Goal: Transaction & Acquisition: Book appointment/travel/reservation

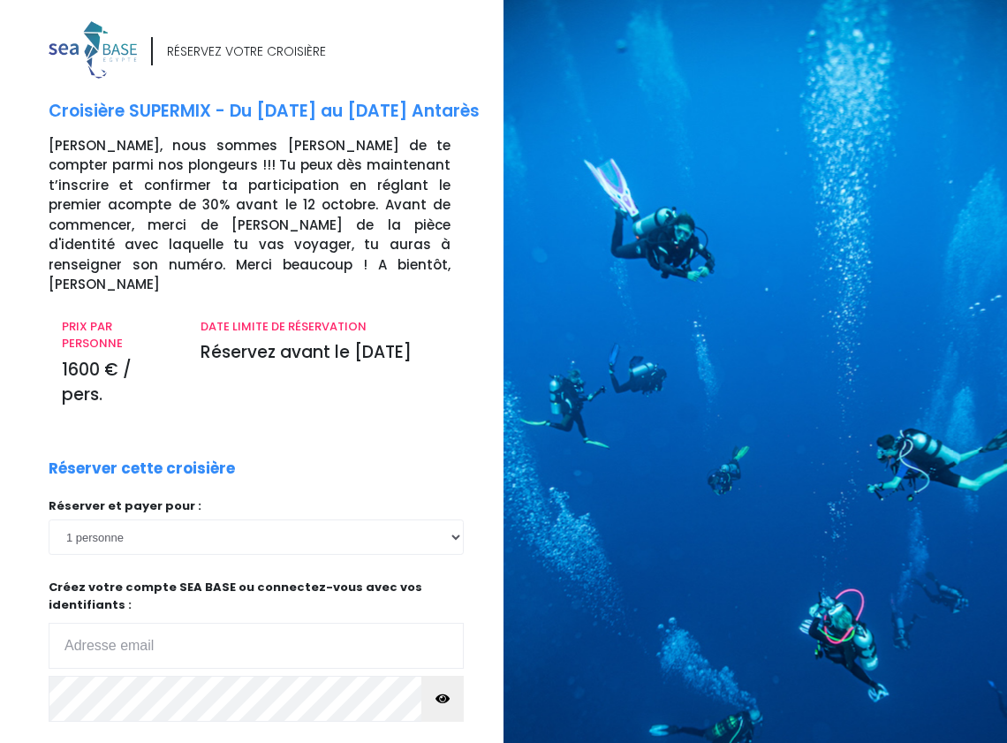
scroll to position [199, 0]
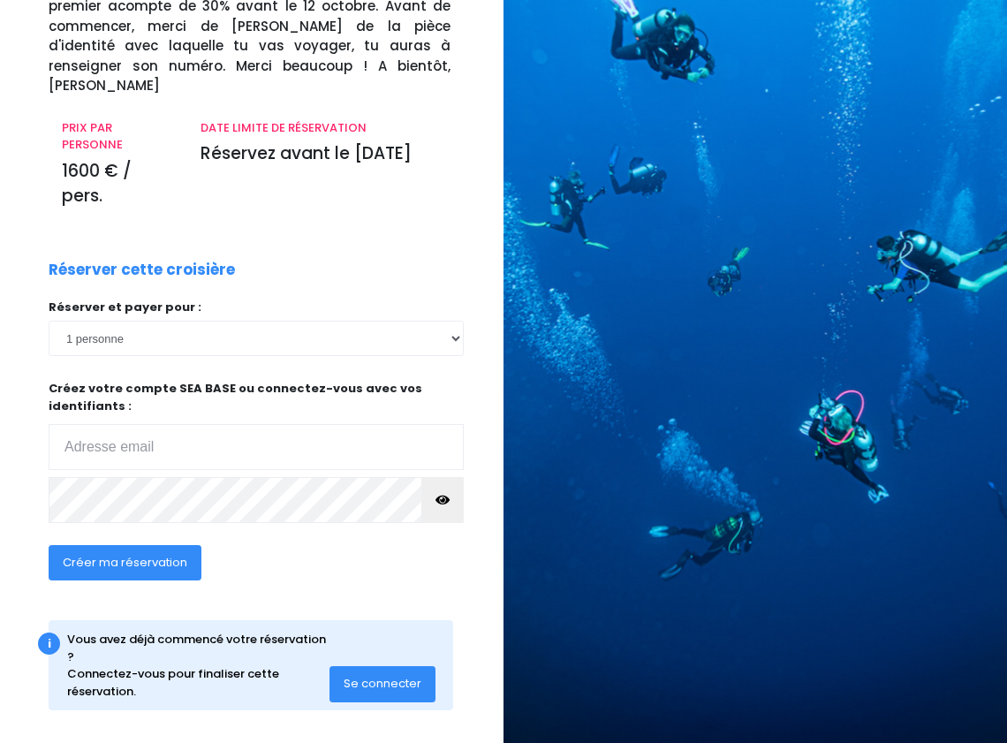
click at [150, 424] on input "email" at bounding box center [256, 447] width 415 height 46
type input "kevin.keustermans@gmail.com"
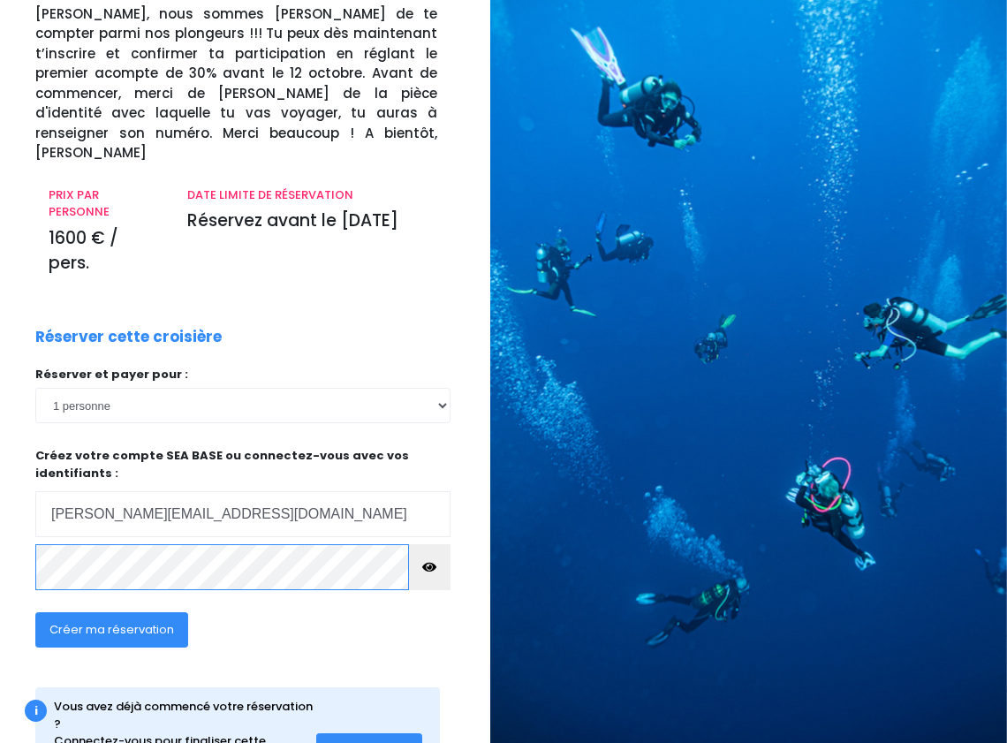
scroll to position [199, 13]
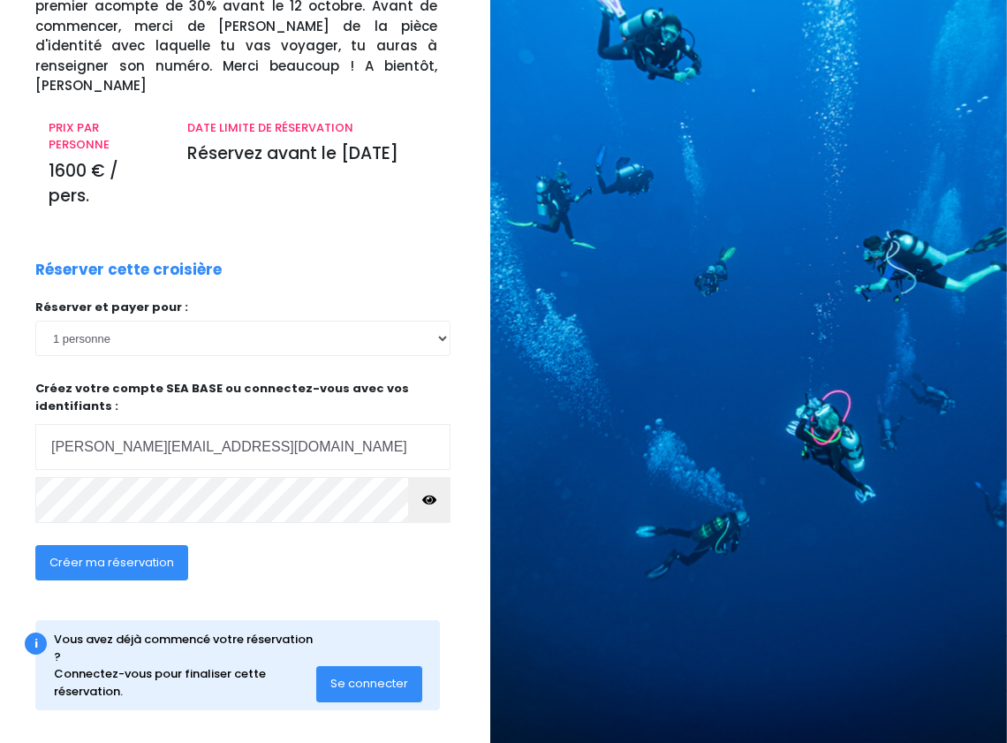
click at [143, 555] on span "Créer ma réservation" at bounding box center [111, 562] width 125 height 17
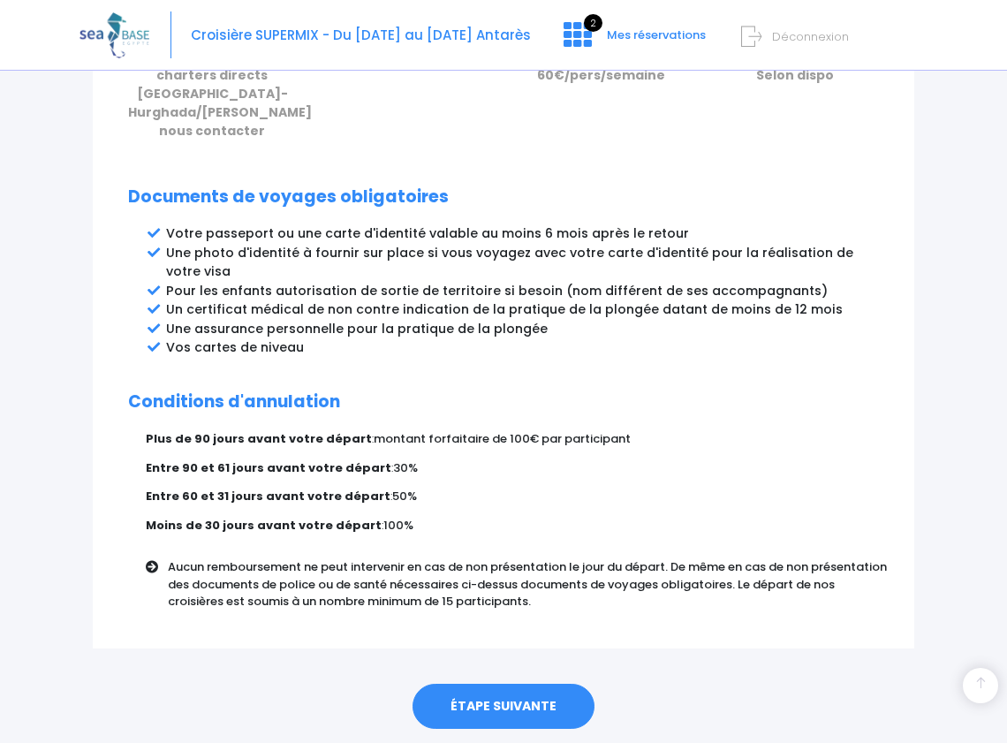
scroll to position [946, 0]
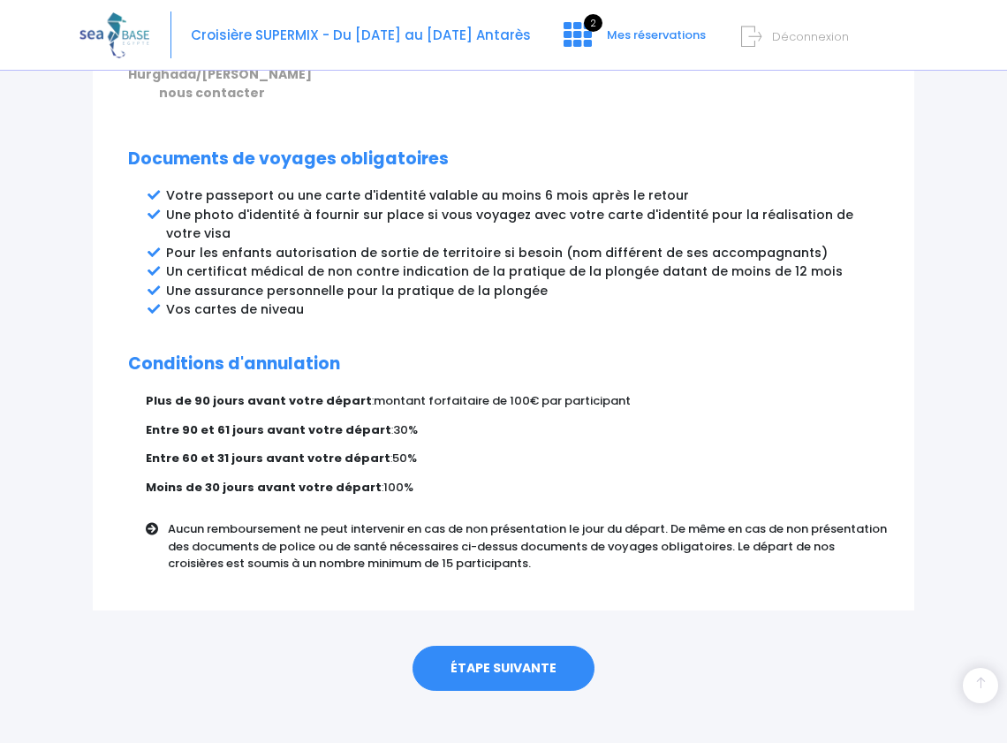
click at [540, 650] on link "ÉTAPE SUIVANTE" at bounding box center [504, 669] width 182 height 46
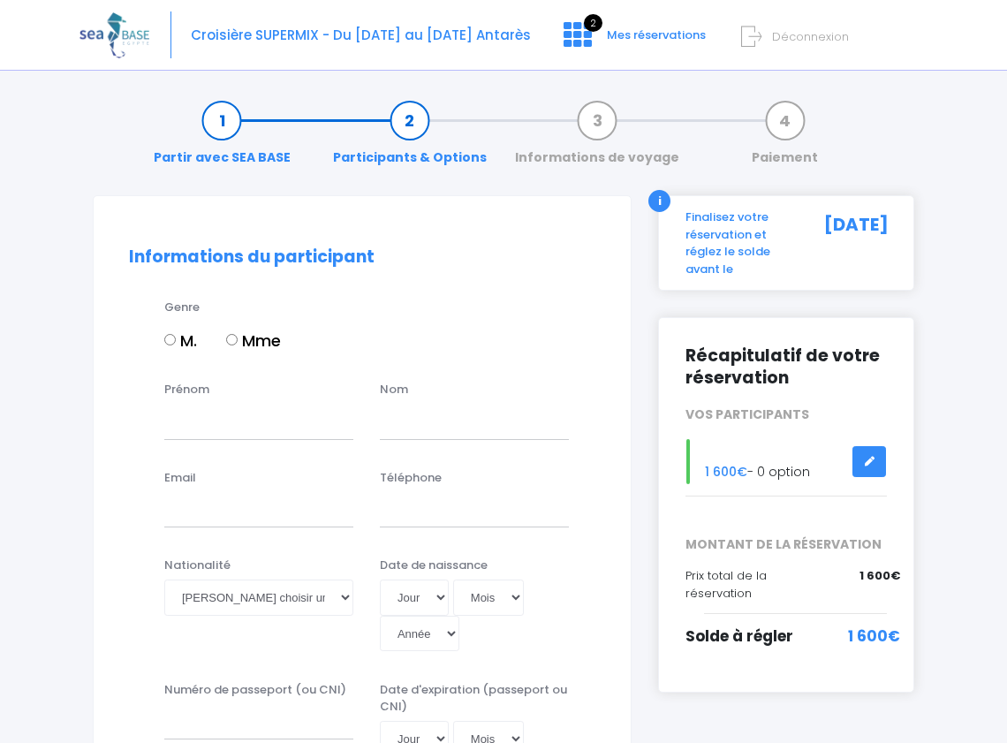
click at [167, 340] on input "M." at bounding box center [169, 339] width 11 height 11
radio input "true"
click at [224, 423] on input "Prénom" at bounding box center [258, 421] width 189 height 35
type input "[PERSON_NAME]"
type input "keustermans"
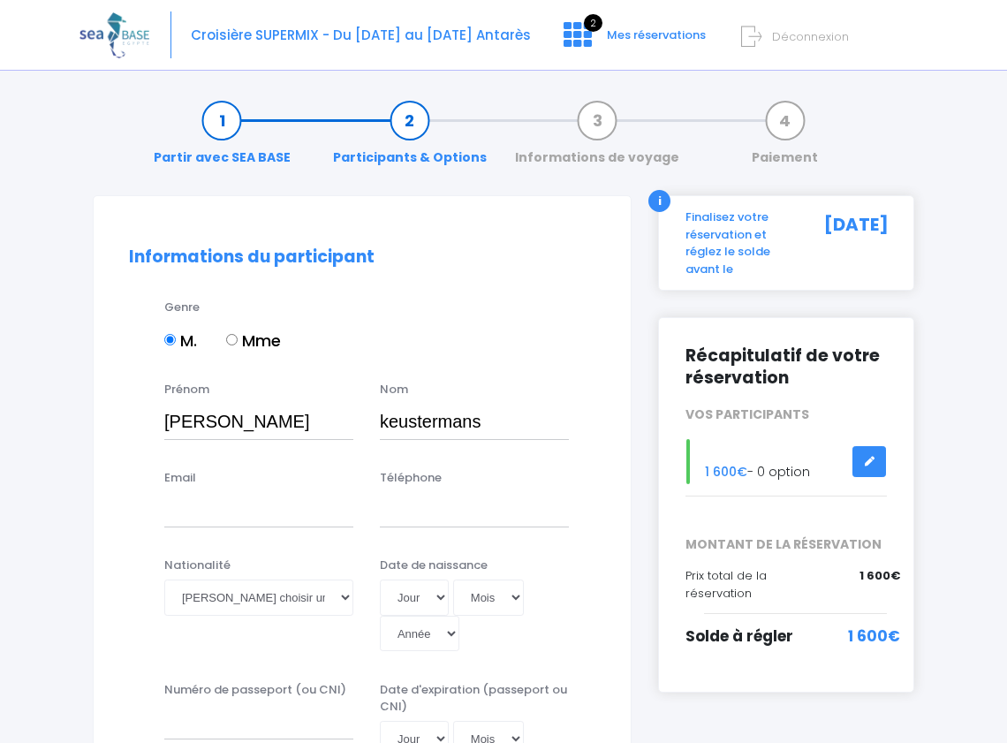
type input "kevin.keustermans@gmail.com"
type input "0470267351"
select select "Belgique"
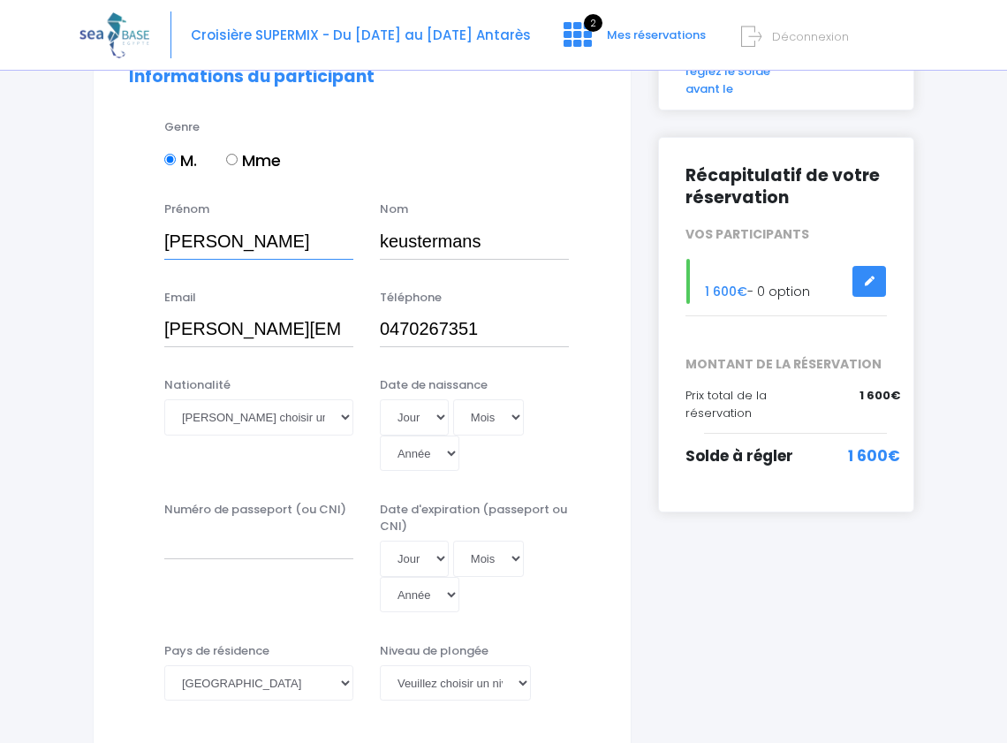
scroll to position [195, 0]
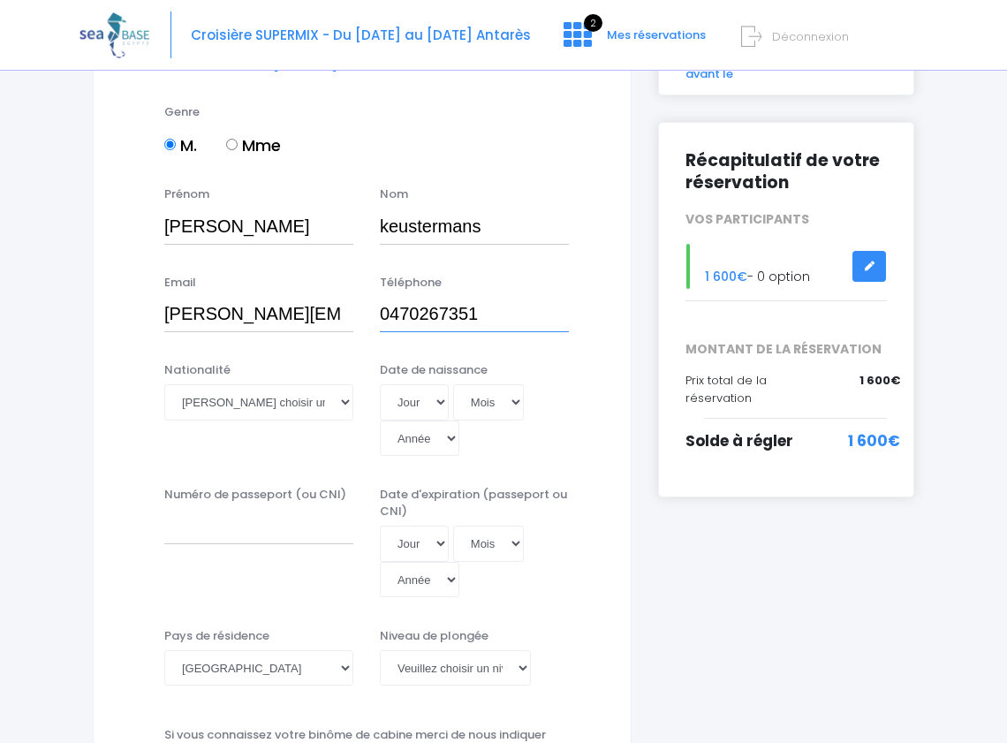
click at [490, 321] on input "0470267351" at bounding box center [474, 314] width 189 height 35
type input "0477372737"
click at [278, 411] on select "Veuillez choisir une nationalité Afghane Albanaise Algerienne Allemande America…" at bounding box center [258, 401] width 189 height 35
select select "Belge"
click at [164, 384] on select "Veuillez choisir une nationalité Afghane Albanaise Algerienne Allemande America…" at bounding box center [258, 401] width 189 height 35
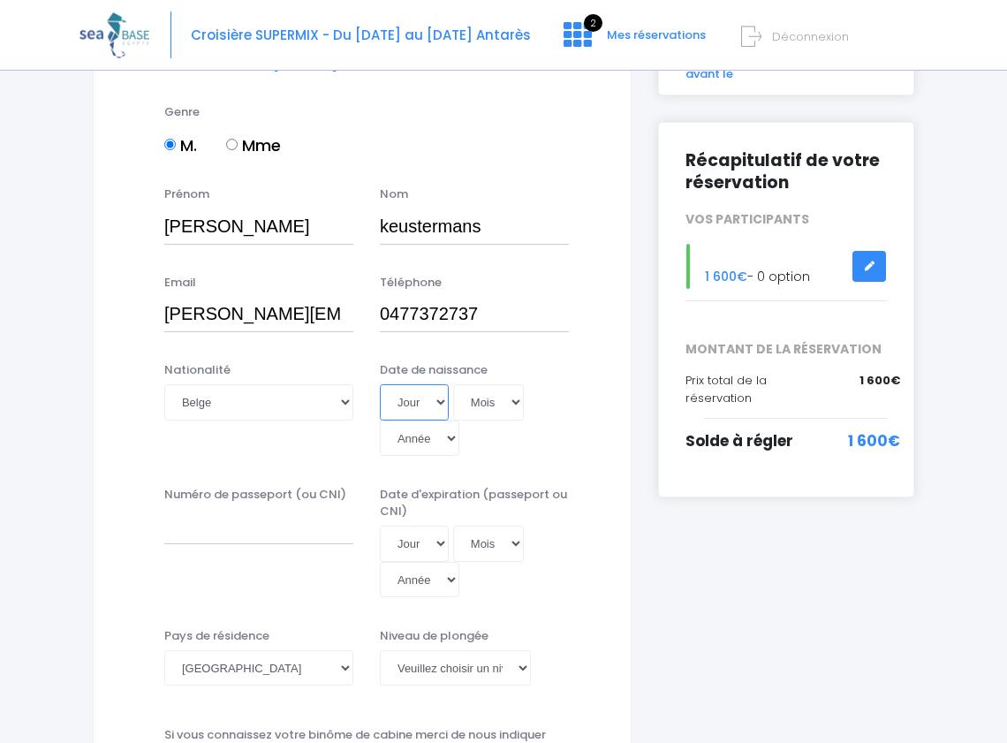
click at [416, 402] on select "Jour 01 02 03 04 05 06 07 08 09 10 11 12 13 14 15 16 17 18 19 20 21 22 23 24 25…" at bounding box center [414, 401] width 69 height 35
select select "04"
click at [380, 384] on select "Jour 01 02 03 04 05 06 07 08 09 10 11 12 13 14 15 16 17 18 19 20 21 22 23 24 25…" at bounding box center [414, 401] width 69 height 35
click at [485, 409] on select "Mois 01 02 03 04 05 06 07 08 09 10 11 12" at bounding box center [488, 401] width 71 height 35
select select "05"
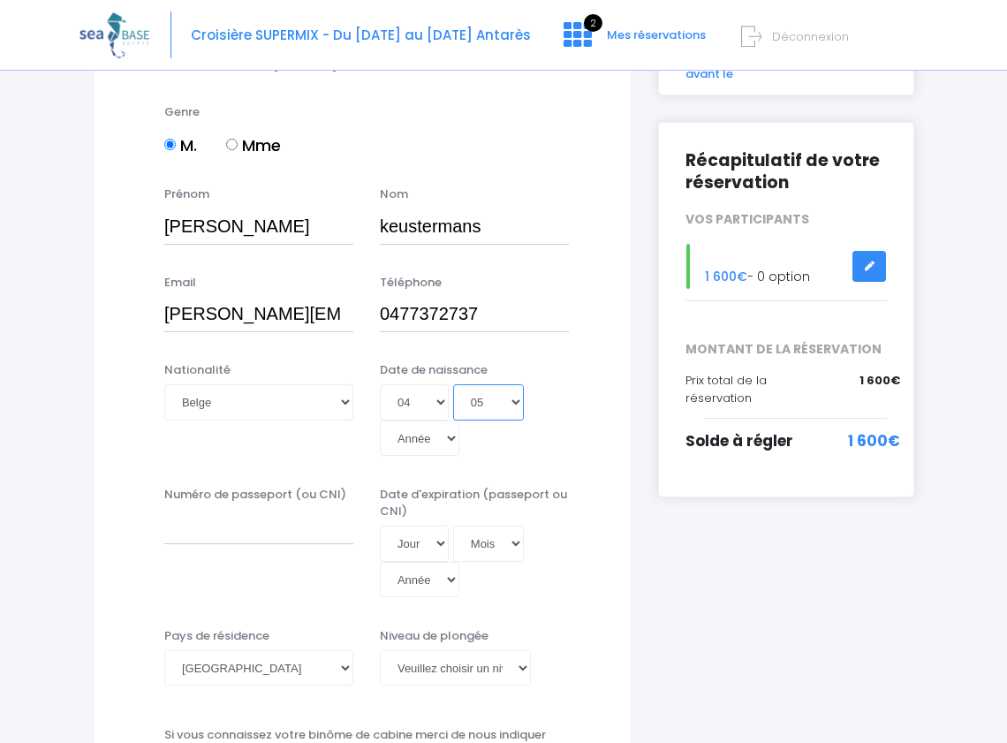
click at [453, 384] on select "Mois 01 02 03 04 05 06 07 08 09 10 11 12" at bounding box center [488, 401] width 71 height 35
click at [435, 443] on select "Année 2045 2044 2043 2042 2041 2040 2039 2038 2037 2036 2035 2034 2033 2032 203…" at bounding box center [420, 438] width 80 height 35
select select "1994"
click at [380, 421] on select "Année 2045 2044 2043 2042 2041 2040 2039 2038 2037 2036 2035 2034 2033 2032 203…" at bounding box center [420, 438] width 80 height 35
type input "1994-05-04"
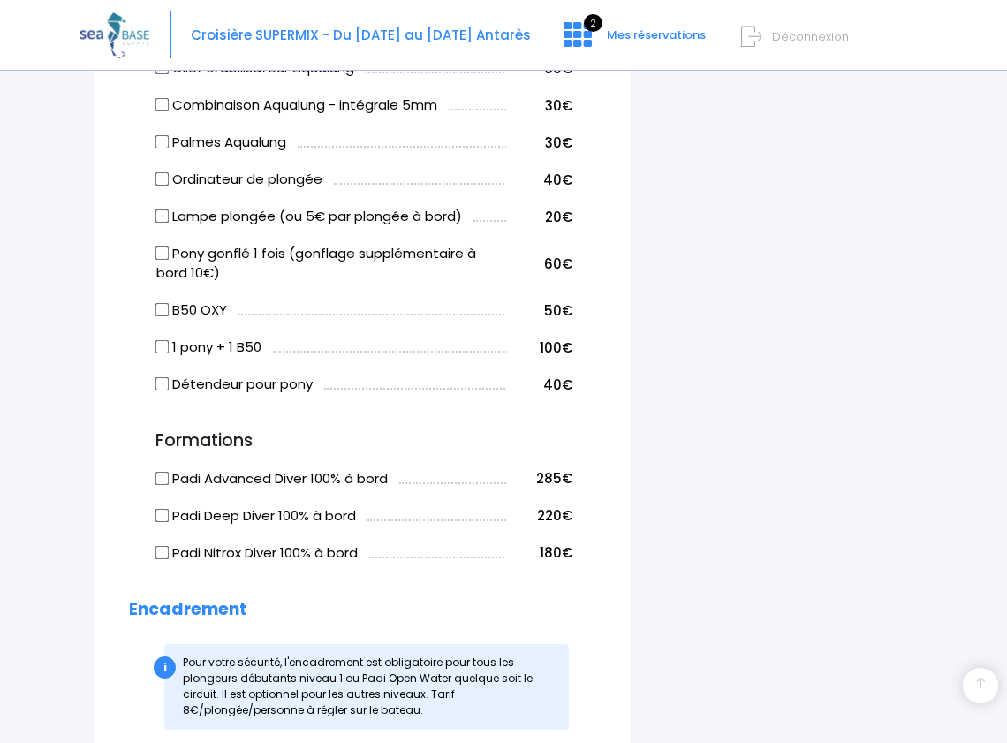
scroll to position [1165, 0]
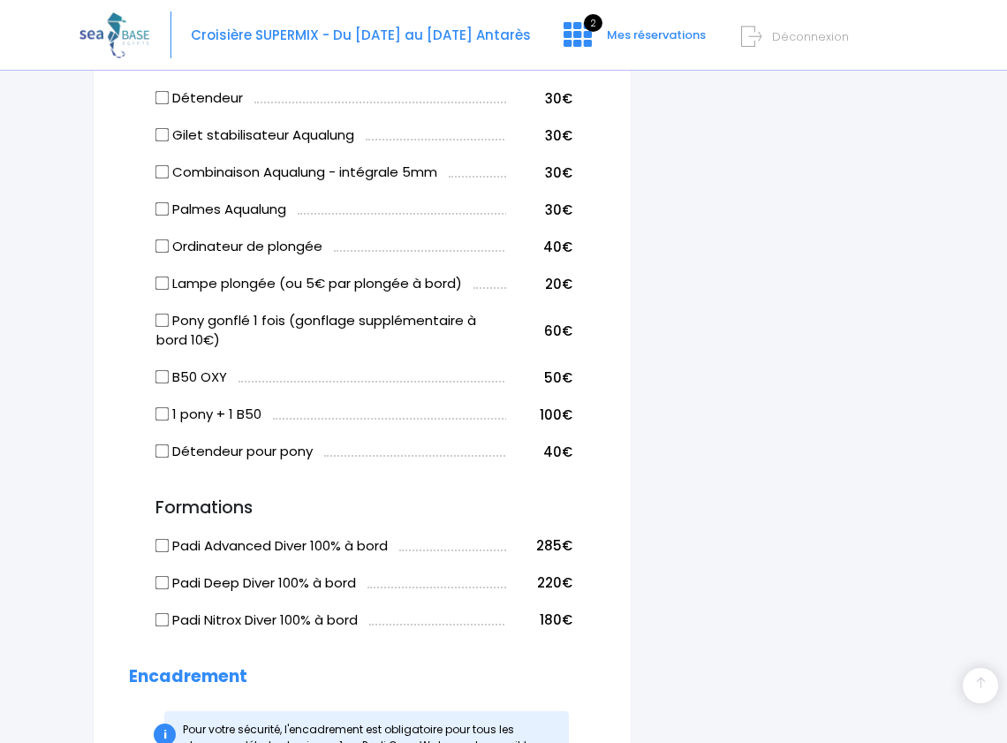
click at [288, 506] on h3 "Formations" at bounding box center [362, 508] width 466 height 20
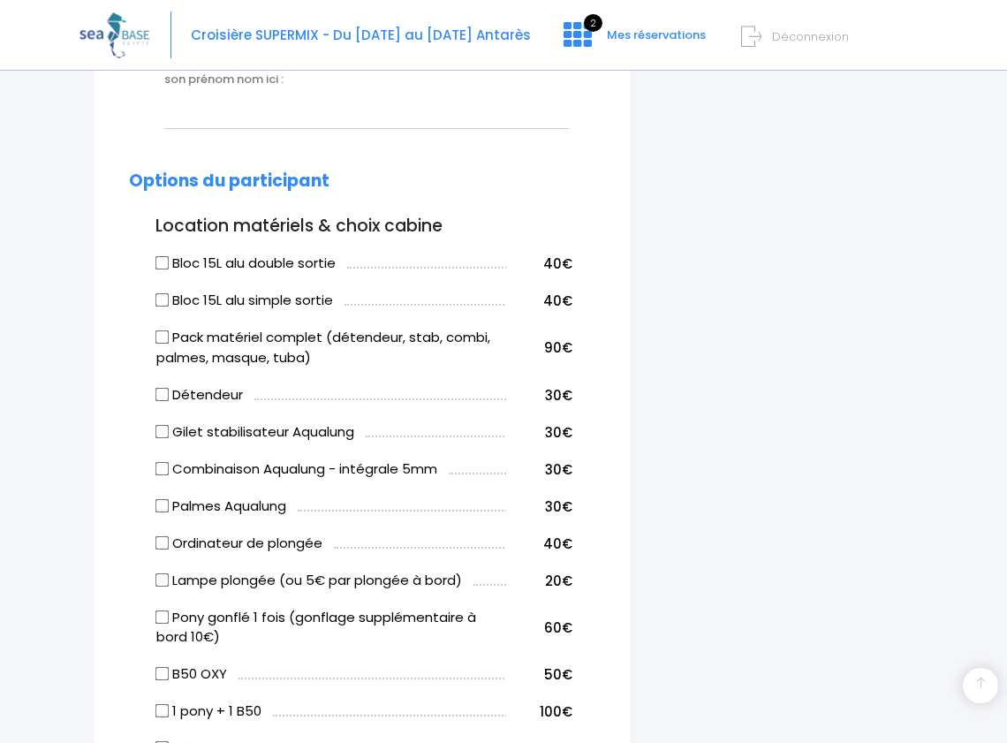
scroll to position [848, 0]
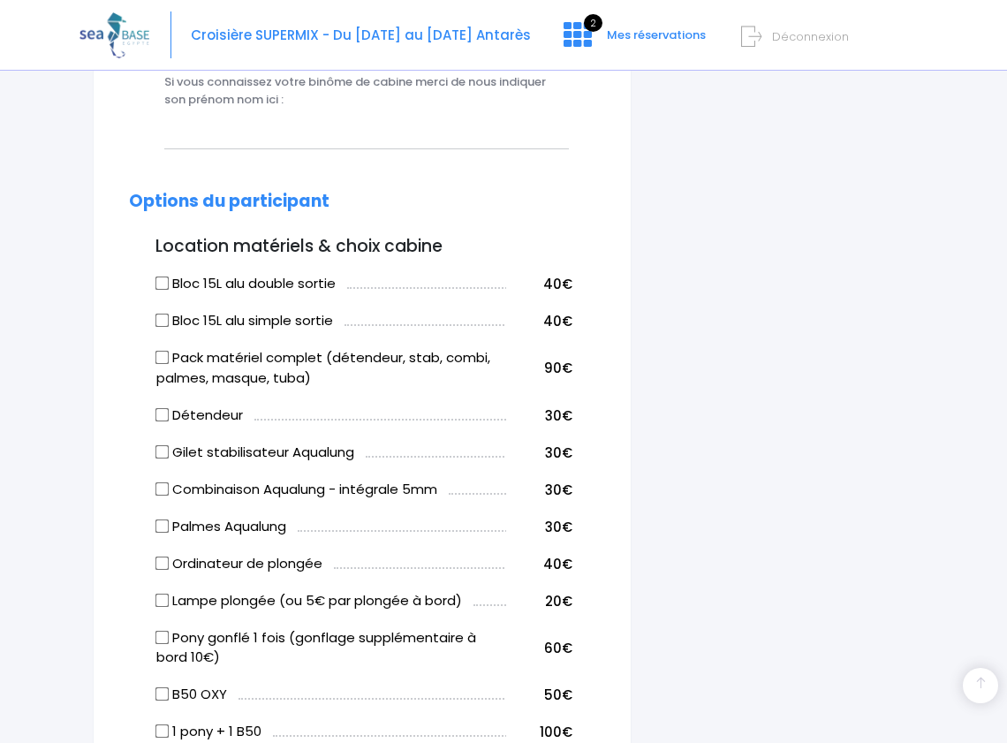
click at [163, 283] on input "Bloc 15L alu double sortie" at bounding box center [162, 284] width 14 height 14
checkbox input "true"
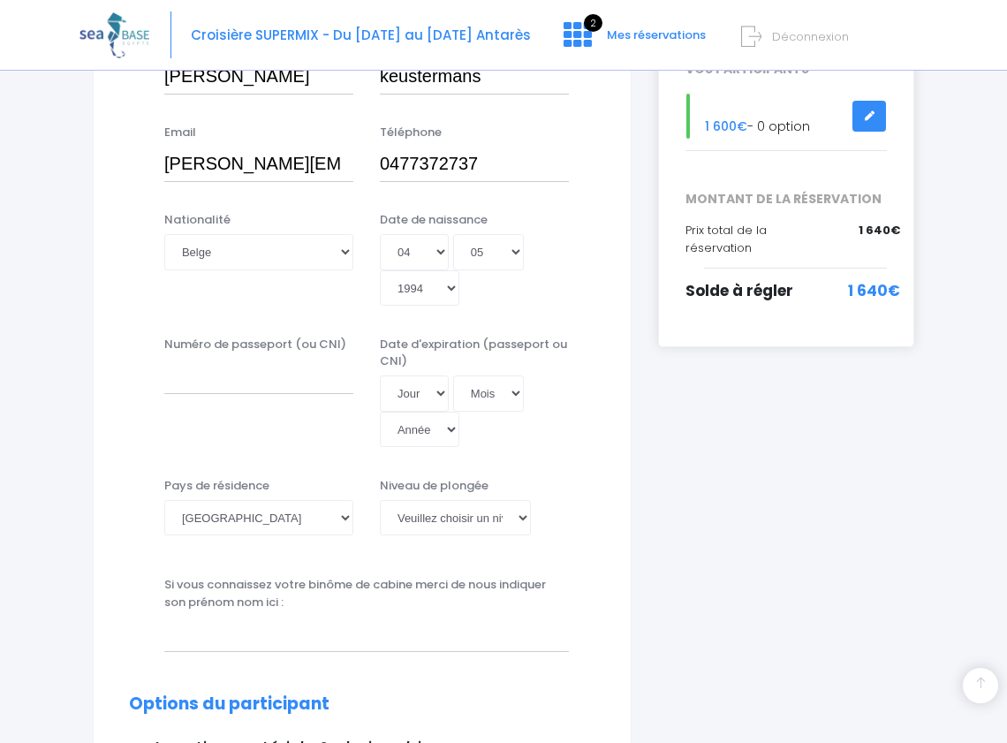
scroll to position [305, 0]
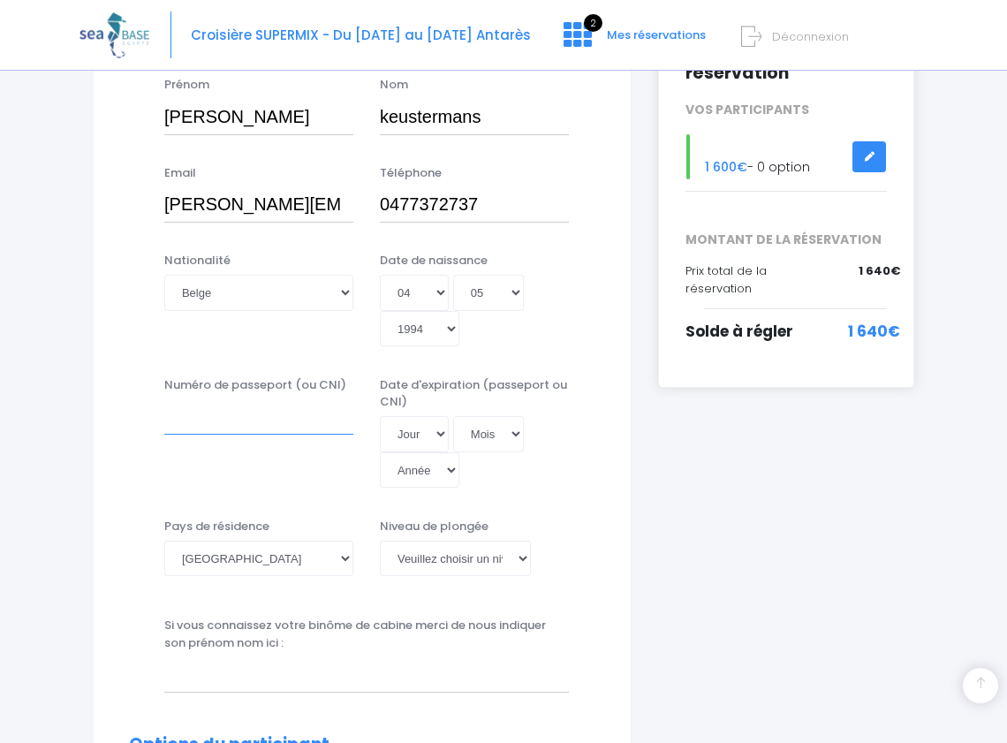
click at [200, 421] on input "Numéro de passeport (ou CNI)" at bounding box center [258, 416] width 189 height 35
type input "GC9499292"
click at [414, 436] on select "Jour 01 02 03 04 05 06 07 08 09 10 11 12 13 14 15 16 17 18 19 20 21 22 23 24 25…" at bounding box center [414, 433] width 69 height 35
select select "06"
click at [380, 416] on select "Jour 01 02 03 04 05 06 07 08 09 10 11 12 13 14 15 16 17 18 19 20 21 22 23 24 25…" at bounding box center [414, 433] width 69 height 35
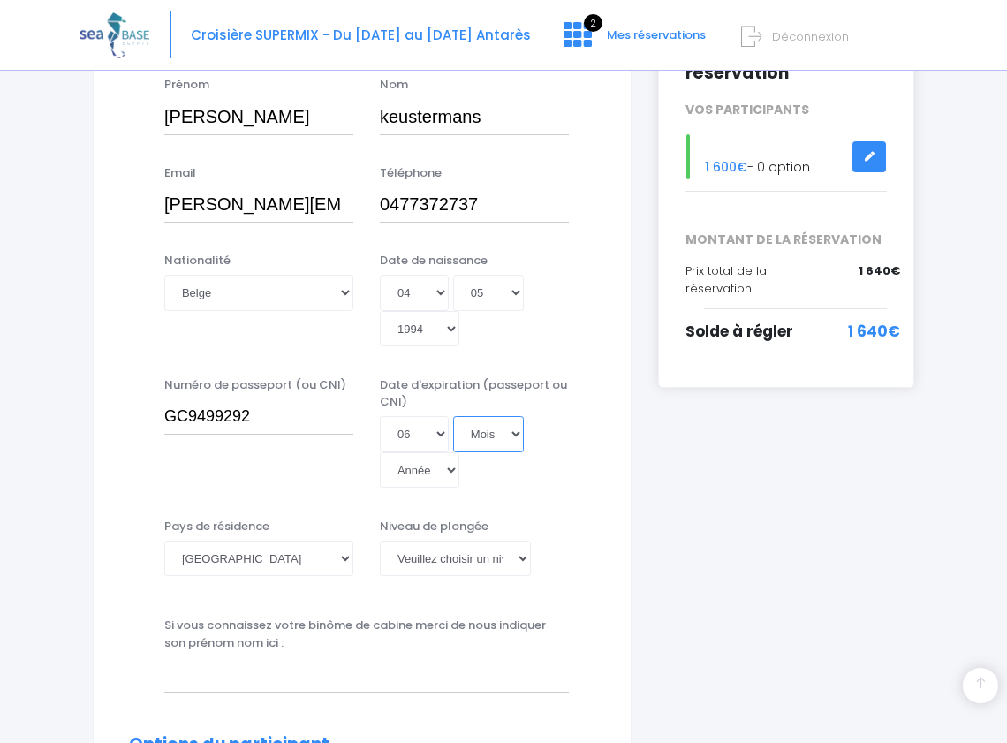
click at [486, 444] on select "Mois 01 02 03 04 05 06 07 08 09 10 11 12" at bounding box center [488, 433] width 71 height 35
select select "07"
click at [453, 416] on select "Mois 01 02 03 04 05 06 07 08 09 10 11 12" at bounding box center [488, 433] width 71 height 35
click at [429, 462] on select "Année 2045 2044 2043 2042 2041 2040 2039 2038 2037 2036 2035 2034 2033 2032 203…" at bounding box center [420, 469] width 80 height 35
select select "2032"
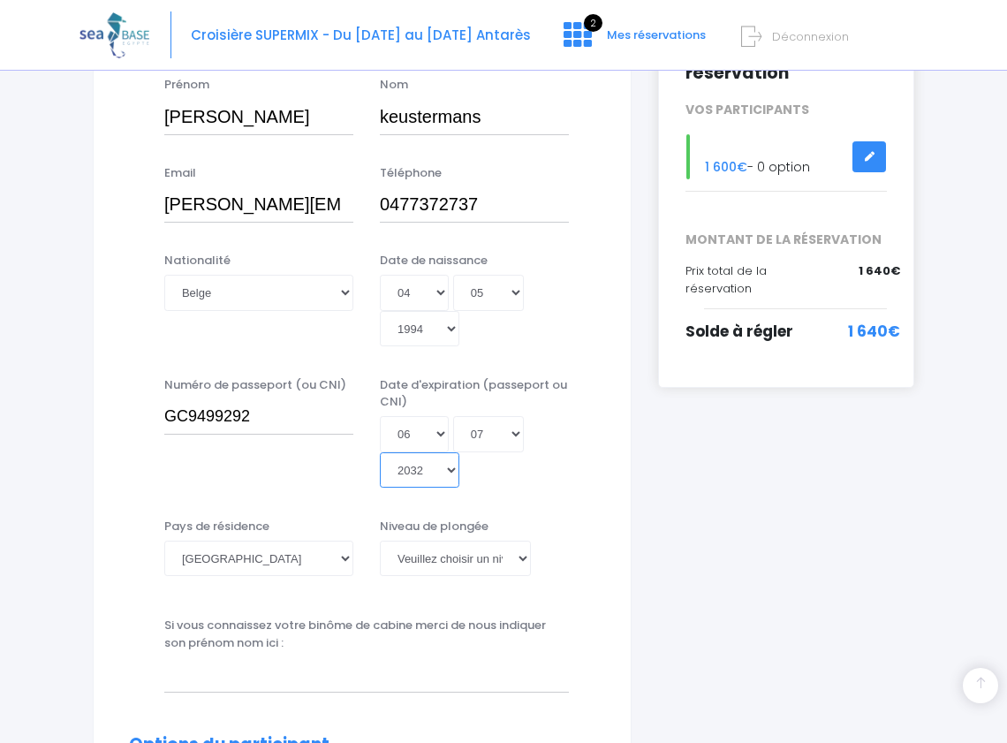
click at [380, 452] on select "Année 2045 2044 2043 2042 2041 2040 2039 2038 2037 2036 2035 2034 2033 2032 203…" at bounding box center [420, 469] width 80 height 35
type input "2032-07-06"
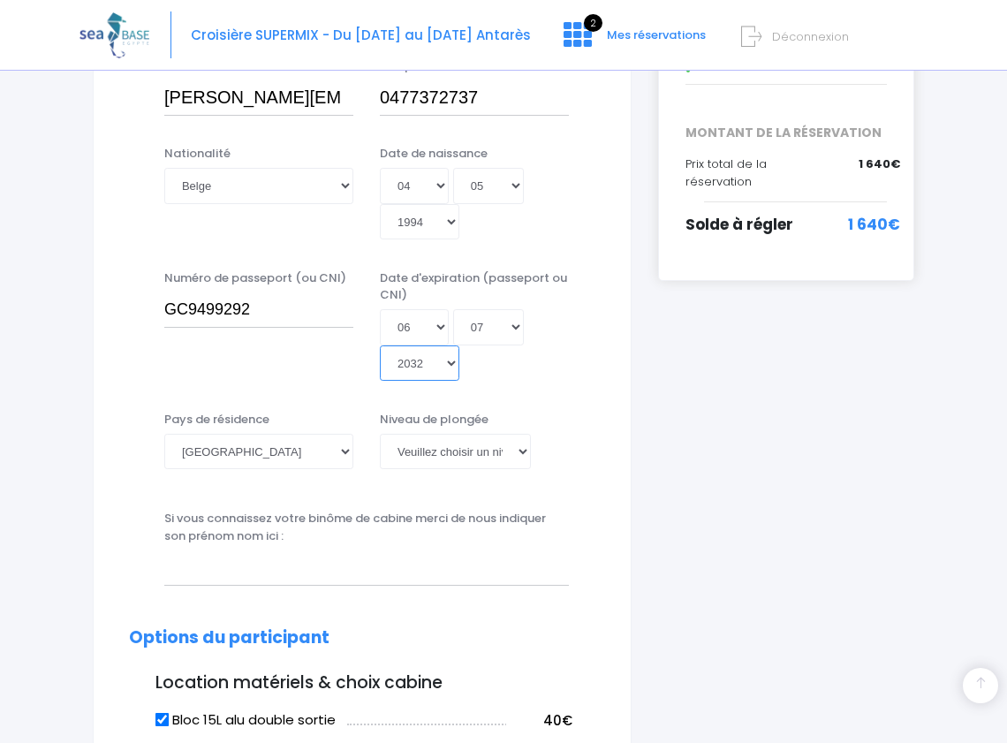
scroll to position [426, 0]
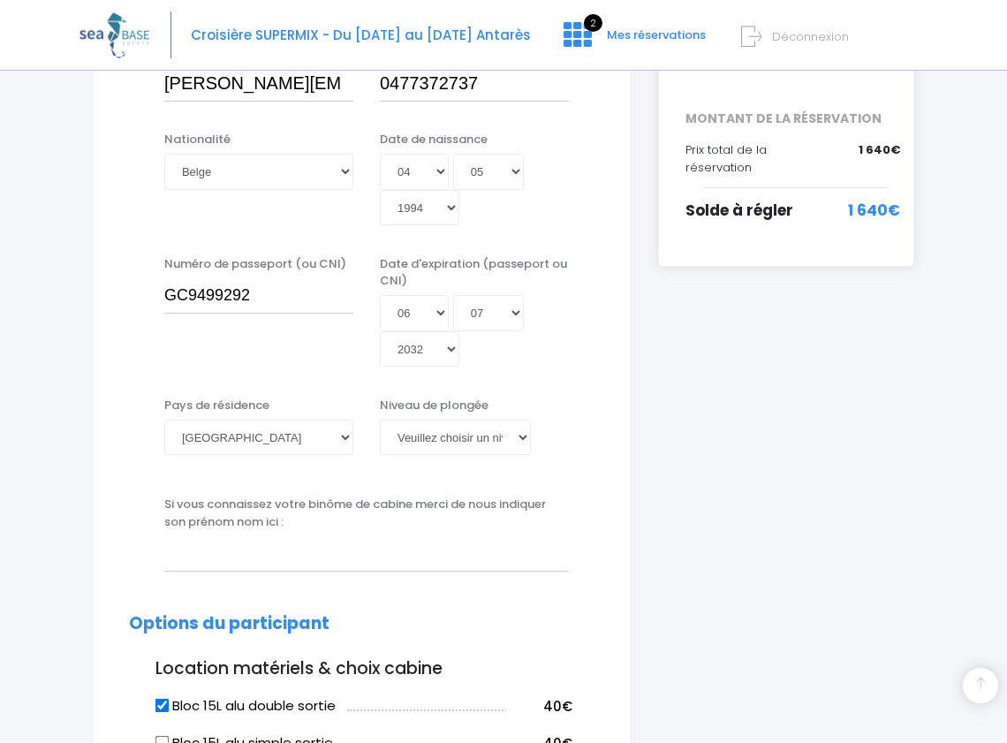
click at [451, 416] on div "Niveau de plongée Veuillez choisir un niveau de plongée Non plongeur Junior OW …" at bounding box center [474, 426] width 189 height 58
click at [462, 440] on select "Veuillez choisir un niveau de plongée Non plongeur Junior OW diver Adventure OW…" at bounding box center [455, 437] width 151 height 35
select select "N3"
click at [380, 420] on select "Veuillez choisir un niveau de plongée Non plongeur Junior OW diver Adventure OW…" at bounding box center [455, 437] width 151 height 35
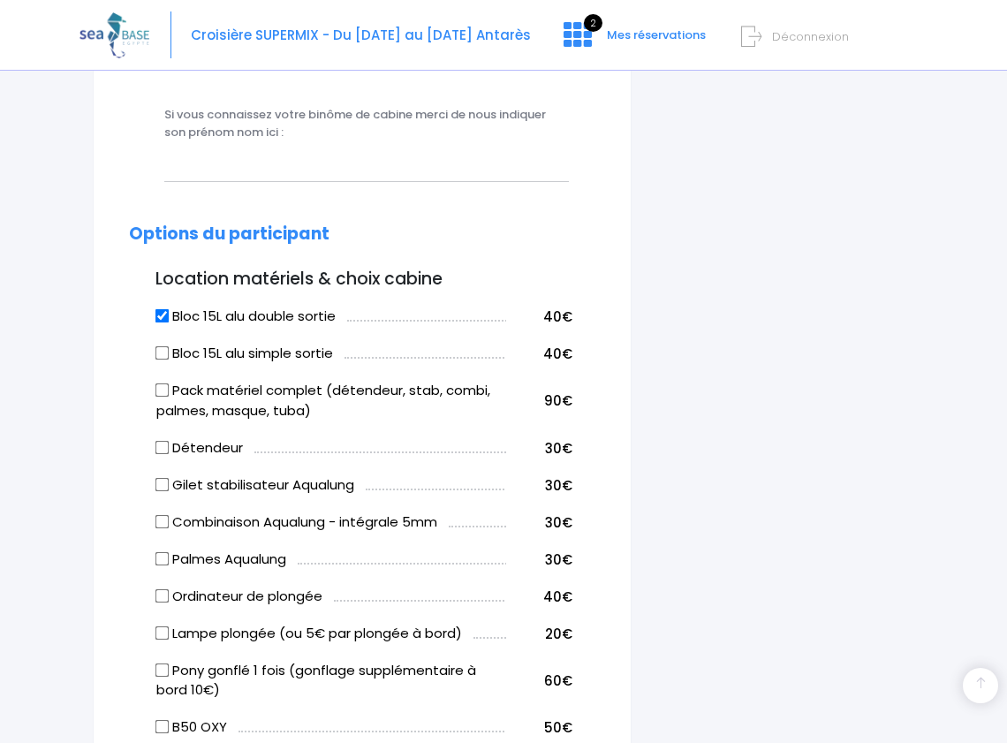
scroll to position [830, 0]
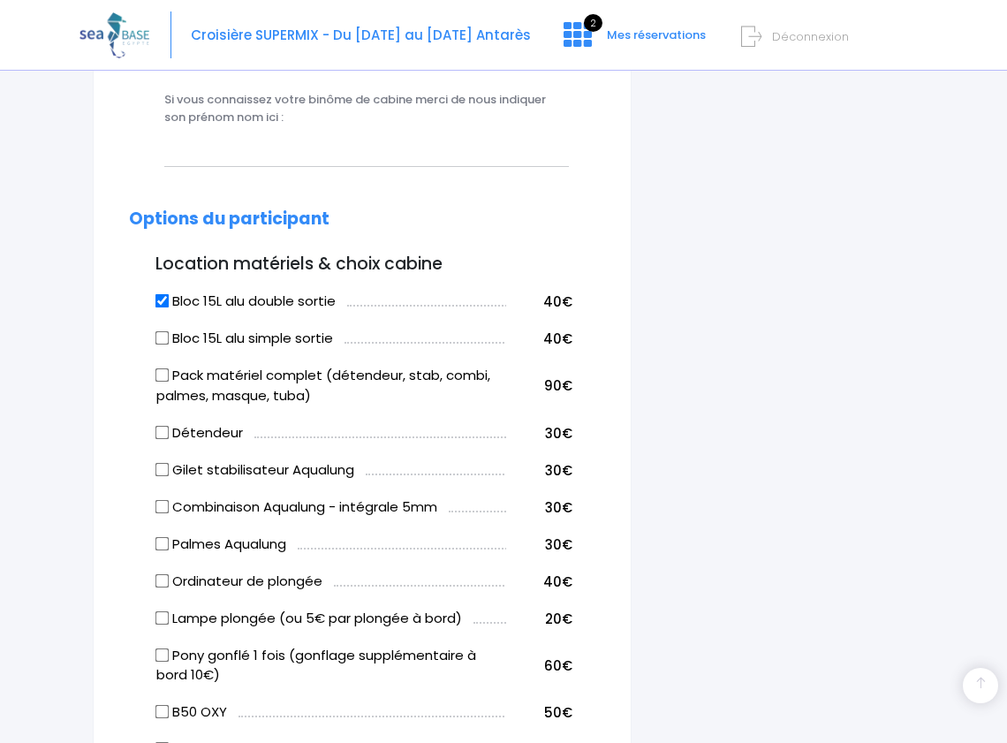
click at [163, 346] on label "Bloc 15L alu simple sortie" at bounding box center [244, 339] width 177 height 20
click at [163, 345] on input "Bloc 15L alu simple sortie" at bounding box center [162, 338] width 14 height 14
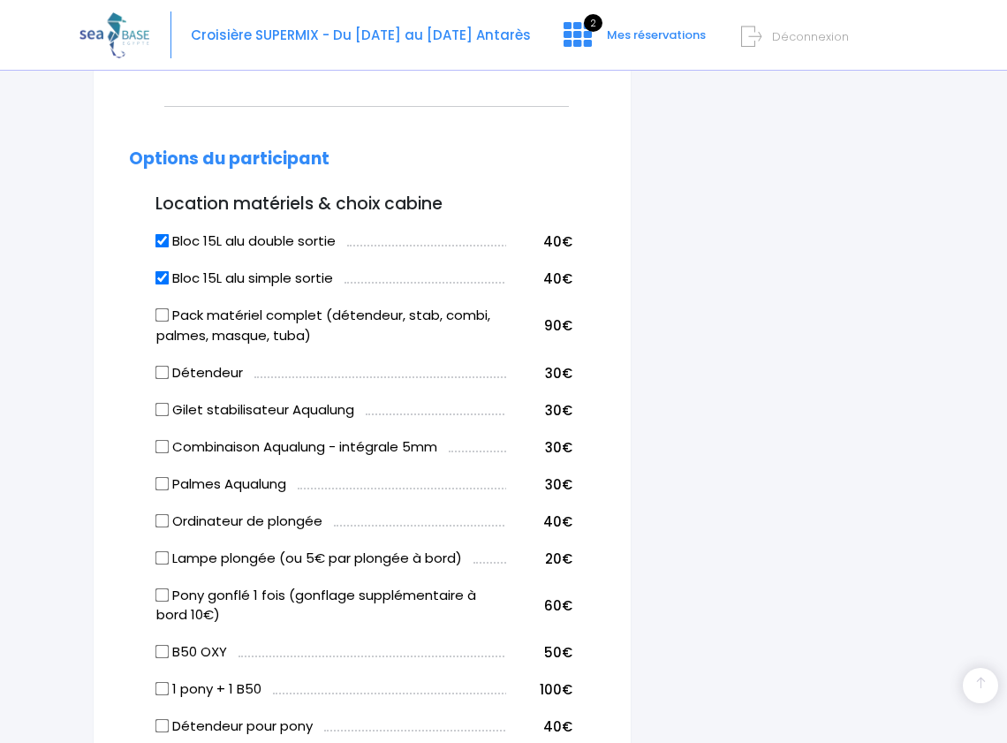
scroll to position [890, 0]
click at [169, 284] on input "Bloc 15L alu simple sortie" at bounding box center [162, 279] width 14 height 14
checkbox input "false"
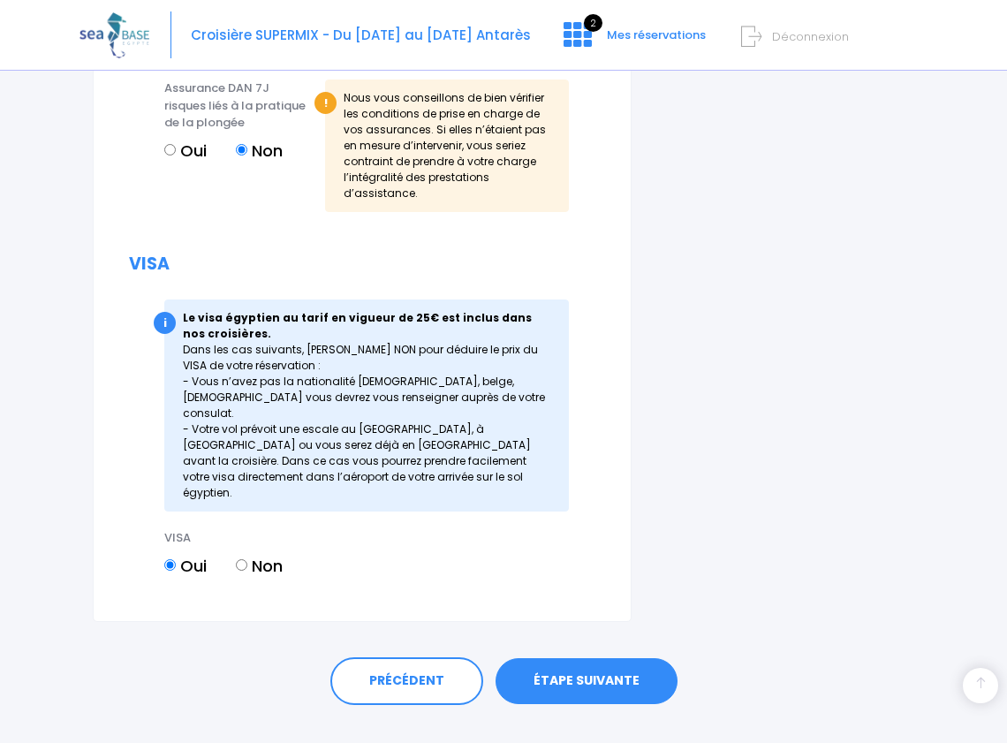
scroll to position [2160, 0]
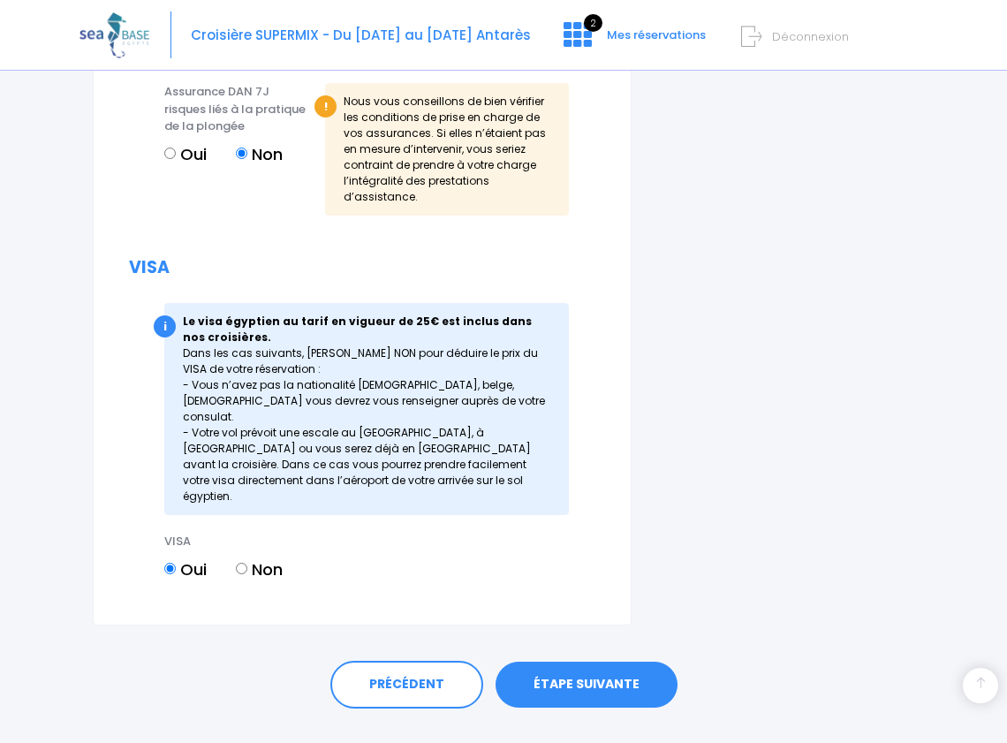
click at [567, 662] on link "ÉTAPE SUIVANTE" at bounding box center [587, 685] width 182 height 46
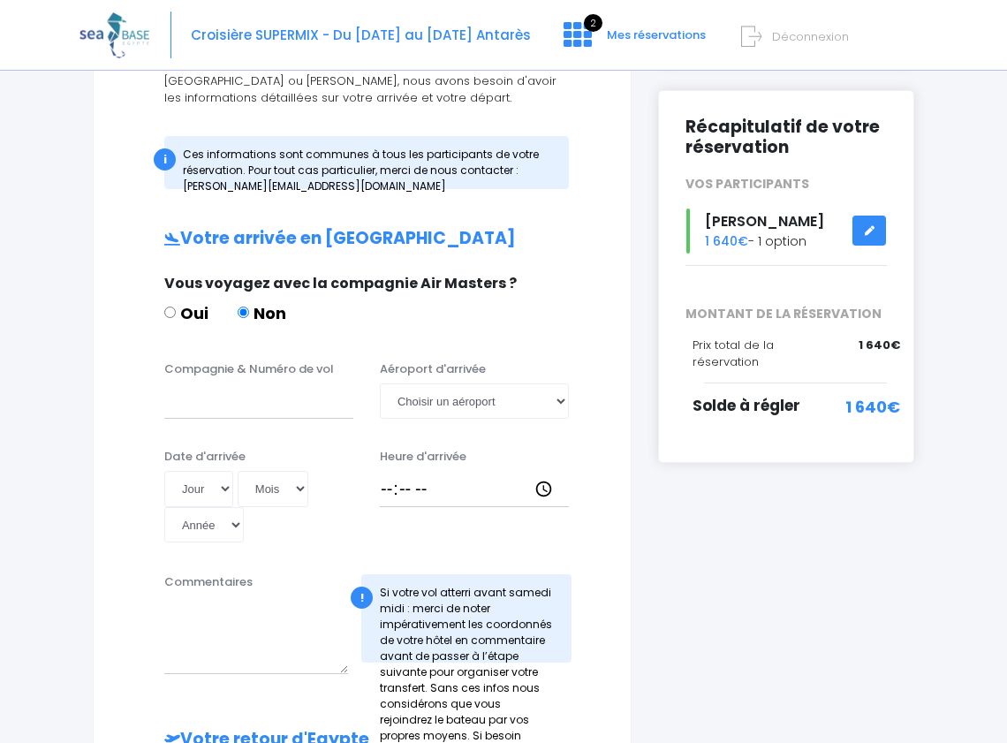
scroll to position [224, 0]
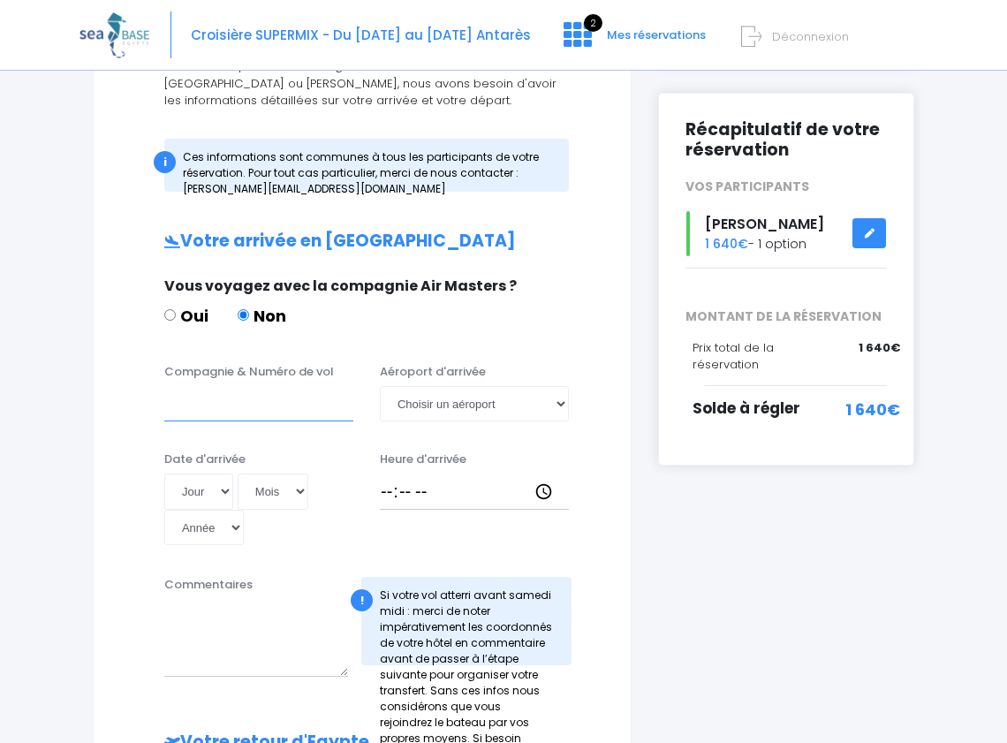
click at [254, 413] on input "Compagnie & Numéro de vol" at bounding box center [258, 403] width 189 height 35
type input "brussels airline"
click at [472, 417] on select "Choisir un aéroport Hurghada Marsa Alam" at bounding box center [474, 403] width 189 height 35
select select "Hurghada"
click at [380, 386] on select "Choisir un aéroport Hurghada Marsa Alam" at bounding box center [474, 403] width 189 height 35
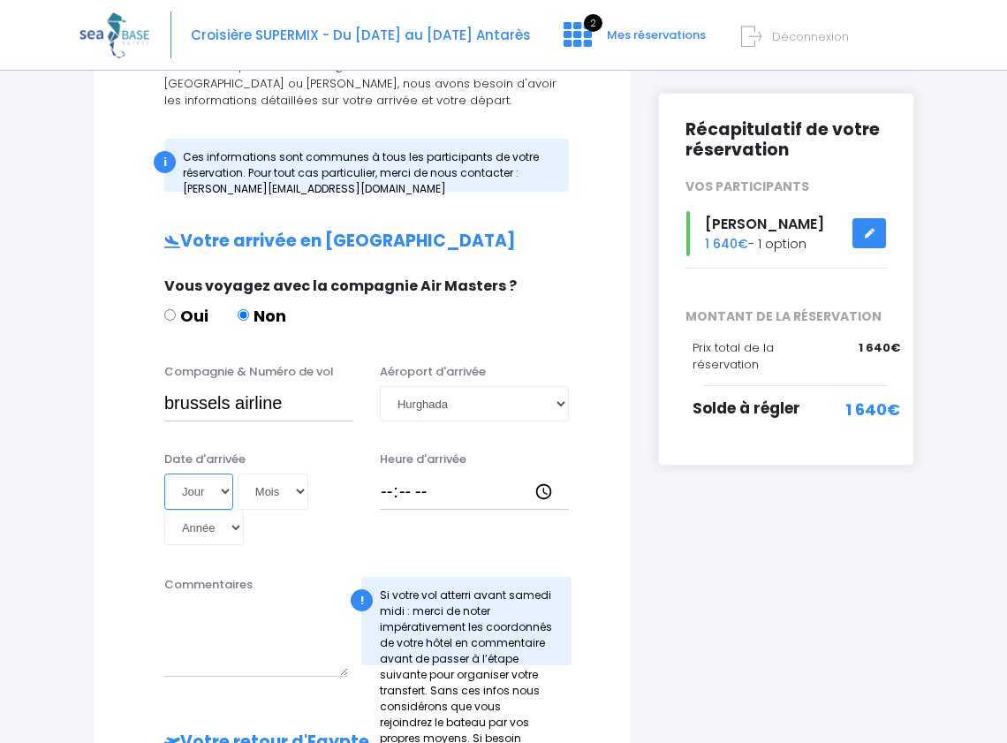
click at [214, 495] on select "Jour 01 02 03 04 05 06 07 08 09 10 11 12 13 14 15 16 17 18 19 20 21 22 23 24 25…" at bounding box center [198, 491] width 69 height 35
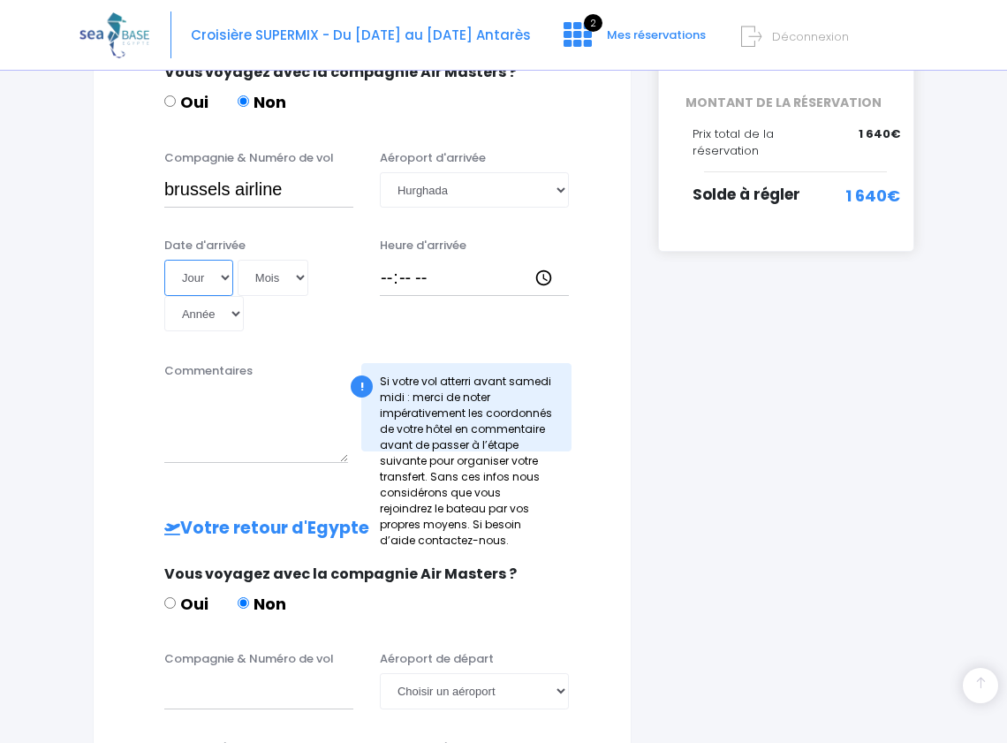
scroll to position [435, 0]
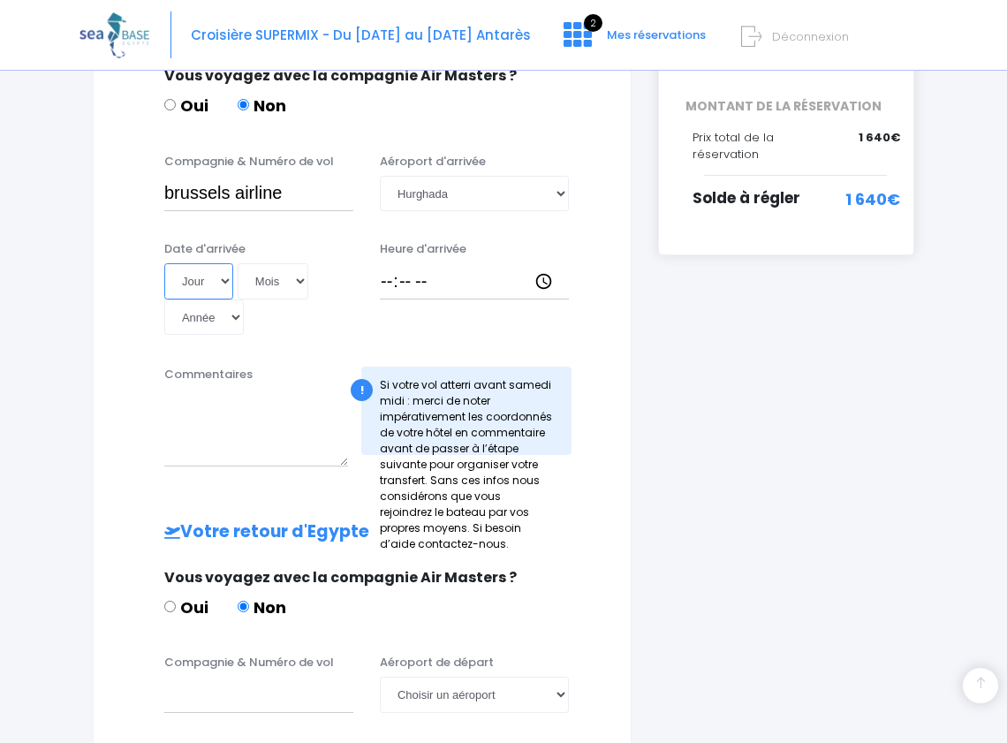
click at [222, 287] on select "Jour 01 02 03 04 05 06 07 08 09 10 11 12 13 14 15 16 17 18 19 20 21 22 23 24 25…" at bounding box center [198, 280] width 69 height 35
select select "29"
click at [164, 263] on select "Jour 01 02 03 04 05 06 07 08 09 10 11 12 13 14 15 16 17 18 19 20 21 22 23 24 25…" at bounding box center [198, 280] width 69 height 35
click at [276, 269] on select "Mois 01 02 03 04 05 06 07 08 09 10 11 12" at bounding box center [273, 280] width 71 height 35
select select "11"
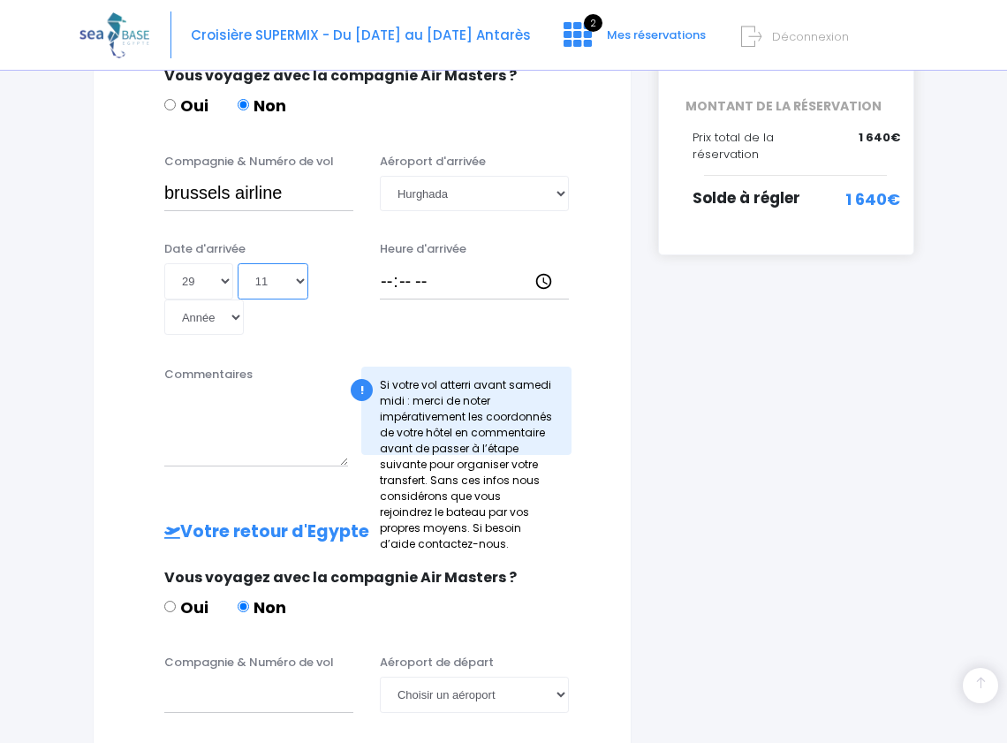
click at [238, 263] on select "Mois 01 02 03 04 05 06 07 08 09 10 11 12" at bounding box center [273, 280] width 71 height 35
click at [216, 317] on select "Année 2045 2044 2043 2042 2041 2040 2039 2038 2037 2036 2035 2034 2033 2032 203…" at bounding box center [204, 316] width 80 height 35
select select "2025"
click at [164, 299] on select "Année 2045 2044 2043 2042 2041 2040 2039 2038 2037 2036 2035 2034 2033 2032 203…" at bounding box center [204, 316] width 80 height 35
type input "2025-11-29"
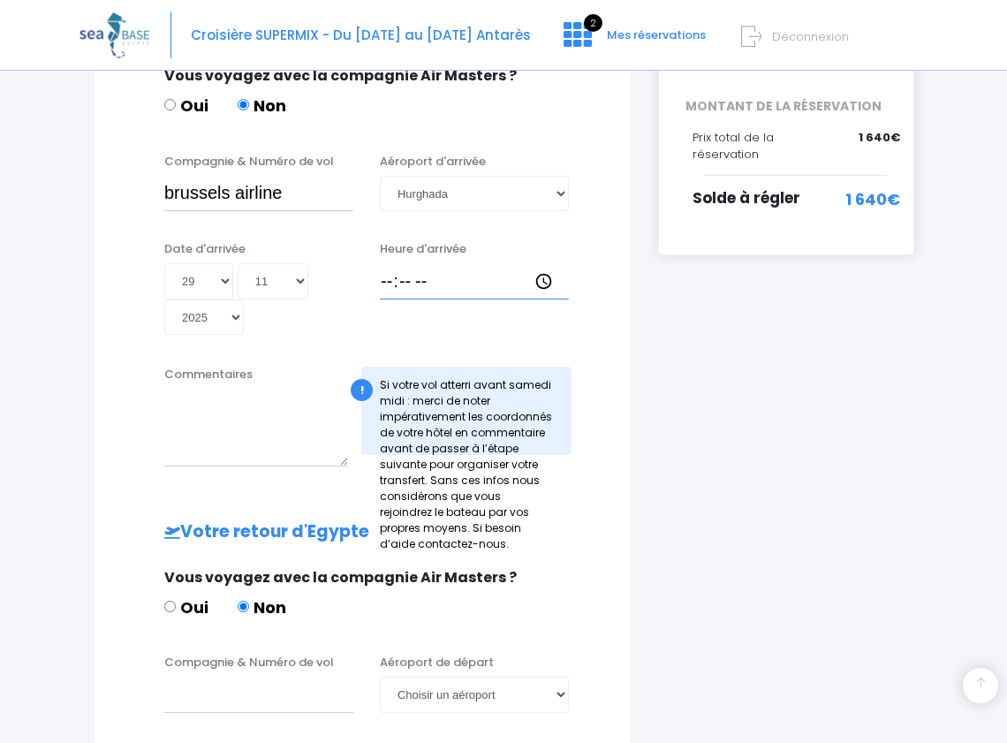
click at [489, 284] on input "Heure d'arrivée" at bounding box center [474, 280] width 189 height 35
type input "20:30"
click at [238, 433] on textarea "Commentaires" at bounding box center [256, 428] width 184 height 78
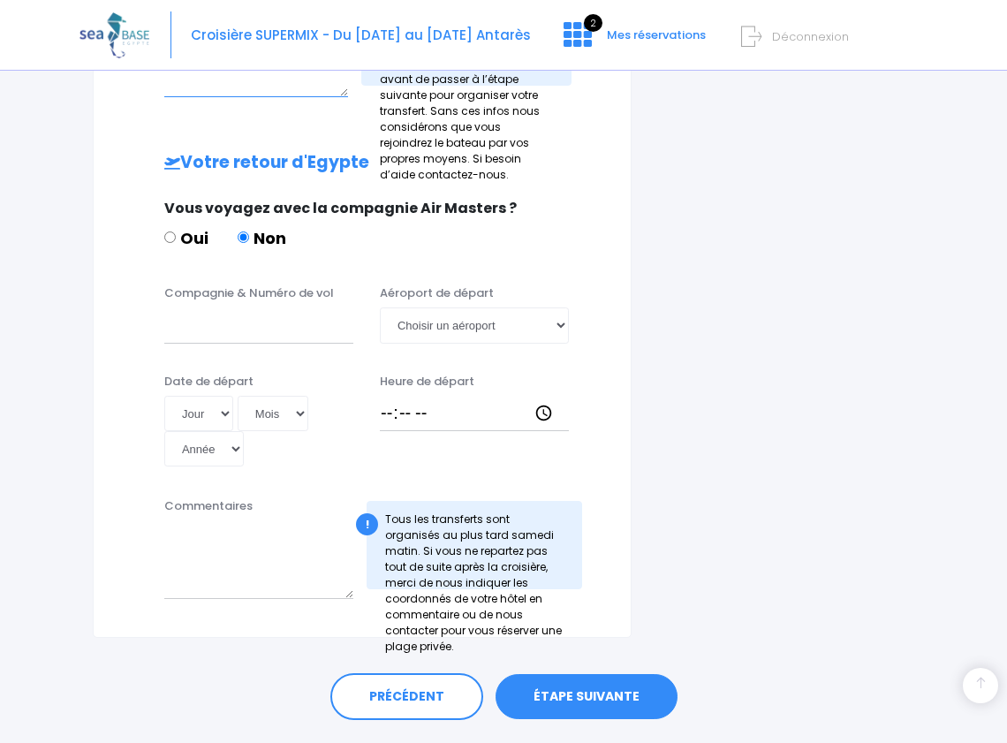
scroll to position [822, 0]
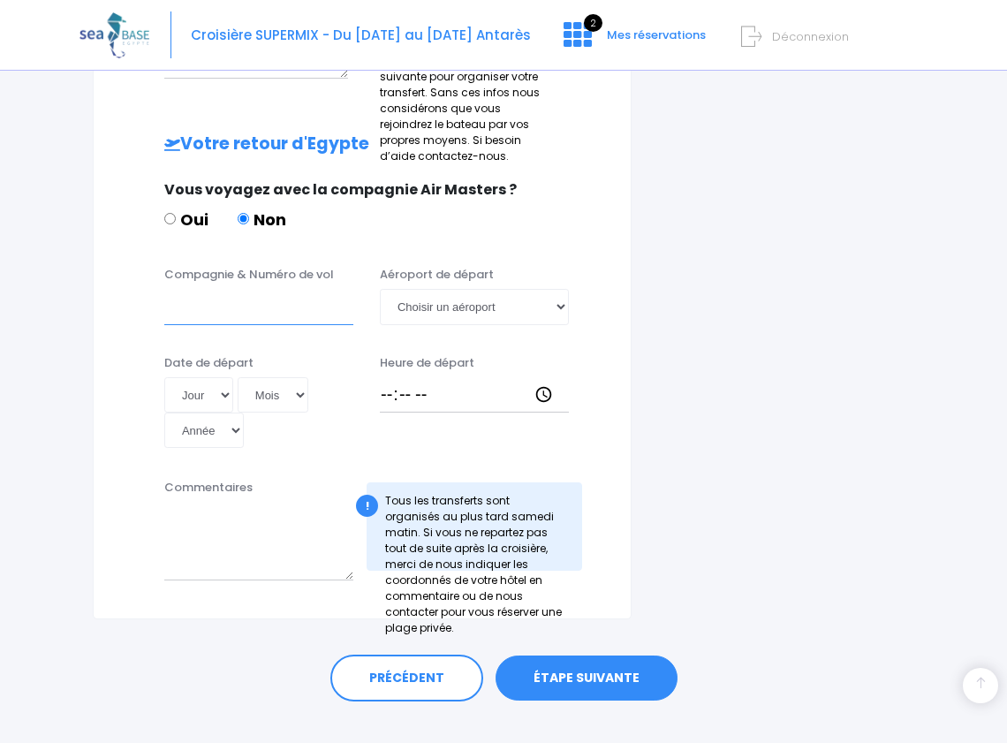
click at [245, 303] on input "Compagnie & Numéro de vol" at bounding box center [258, 306] width 189 height 35
type input "brussels airline"
click at [433, 301] on select "Choisir un aéroport Hurghada Marsa Alam" at bounding box center [474, 306] width 189 height 35
select select "Hurghada"
click at [380, 289] on select "Choisir un aéroport Hurghada Marsa Alam" at bounding box center [474, 306] width 189 height 35
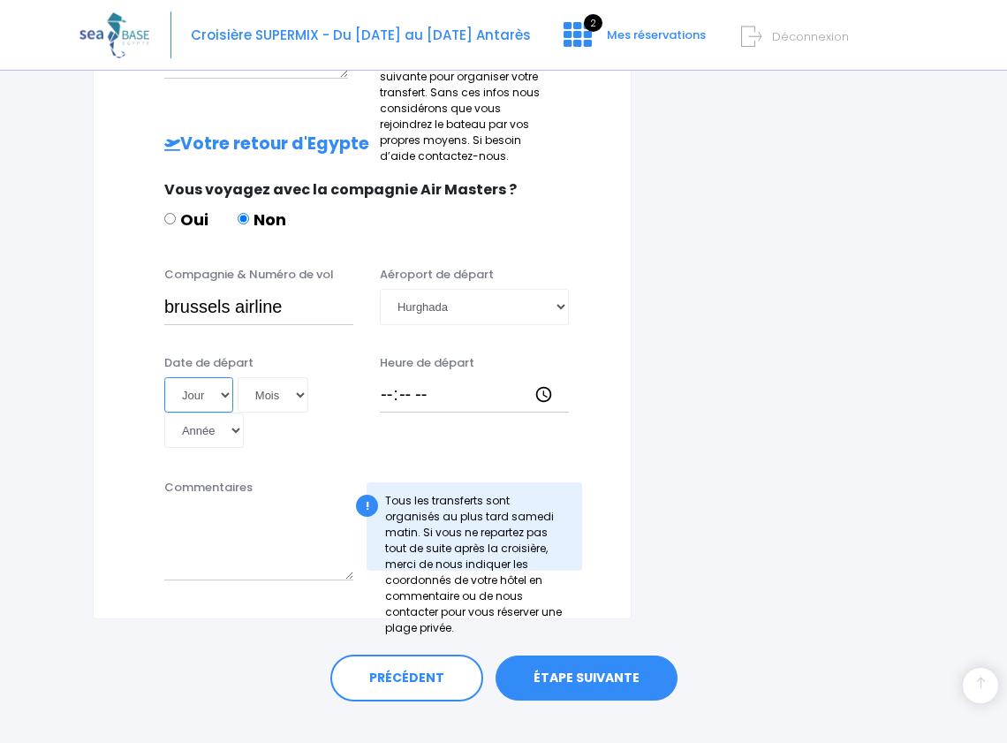
click at [210, 398] on select "Jour 01 02 03 04 05 06 07 08 09 10 11 12 13 14 15 16 17 18 19 20 21 22 23 24 25…" at bounding box center [198, 394] width 69 height 35
select select "06"
click at [164, 377] on select "Jour 01 02 03 04 05 06 07 08 09 10 11 12 13 14 15 16 17 18 19 20 21 22 23 24 25…" at bounding box center [198, 394] width 69 height 35
click at [270, 388] on select "Mois 01 02 03 04 05 06 07 08 09 10 11 12" at bounding box center [273, 394] width 71 height 35
select select "11"
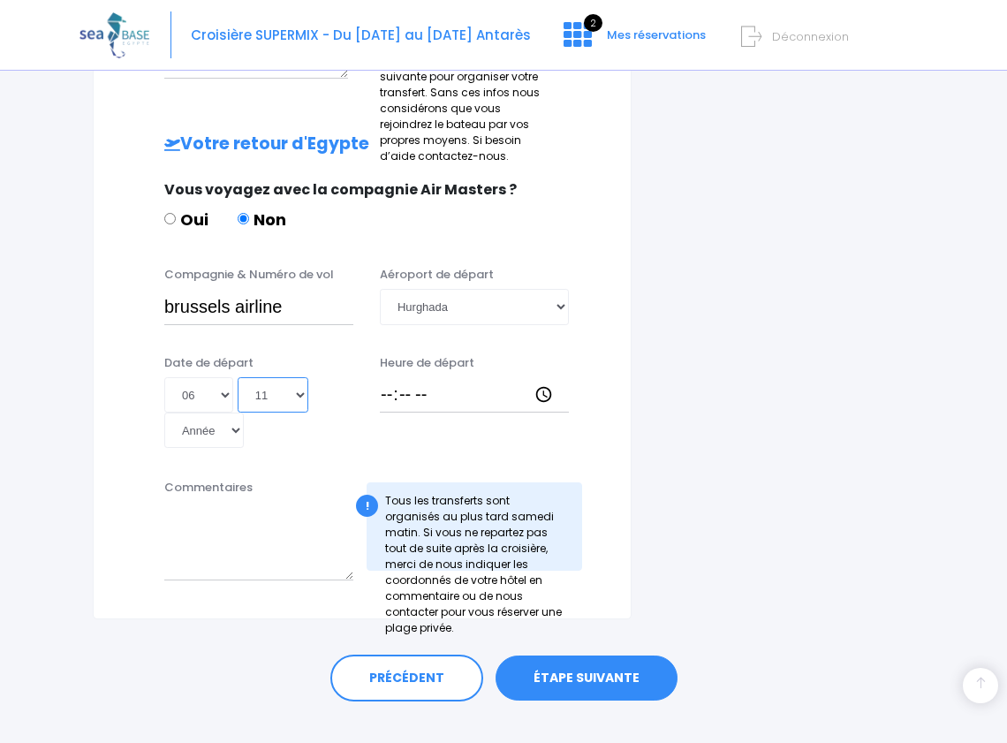
click at [238, 377] on select "Mois 01 02 03 04 05 06 07 08 09 10 11 12" at bounding box center [273, 394] width 71 height 35
click at [220, 425] on select "Année 2045 2044 2043 2042 2041 2040 2039 2038 2037 2036 2035 2034 2033 2032 203…" at bounding box center [204, 430] width 80 height 35
select select "2025"
click at [164, 413] on select "Année 2045 2044 2043 2042 2041 2040 2039 2038 2037 2036 2035 2034 2033 2032 203…" at bounding box center [204, 430] width 80 height 35
type input "2025-11-06"
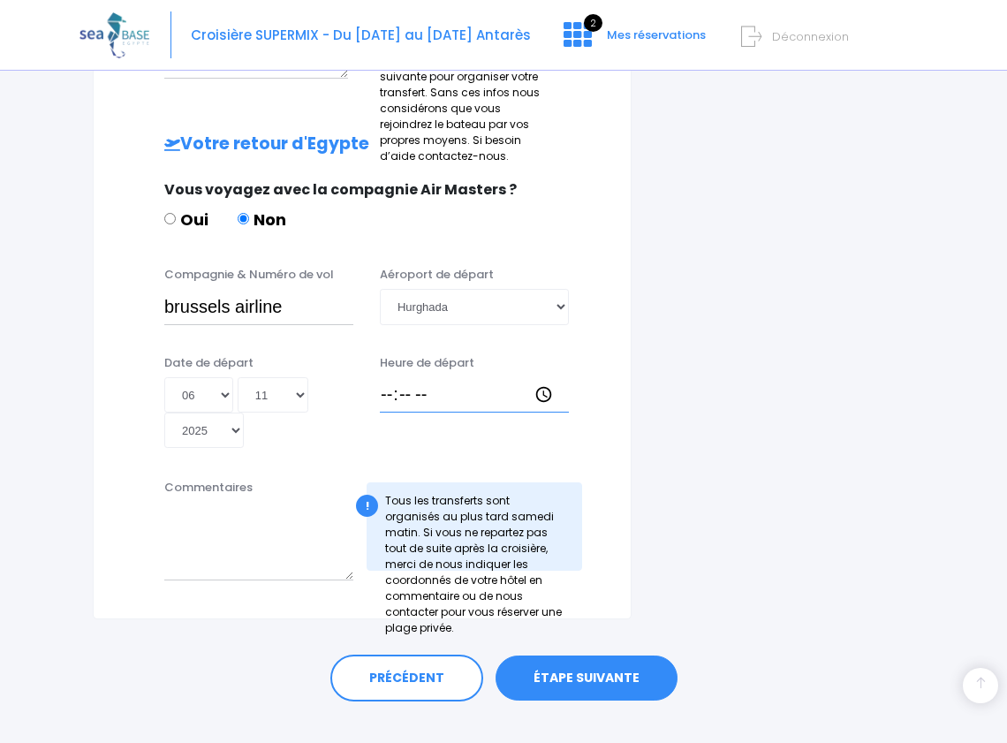
click at [399, 406] on input "Heure de départ" at bounding box center [474, 394] width 189 height 35
type input "21:25"
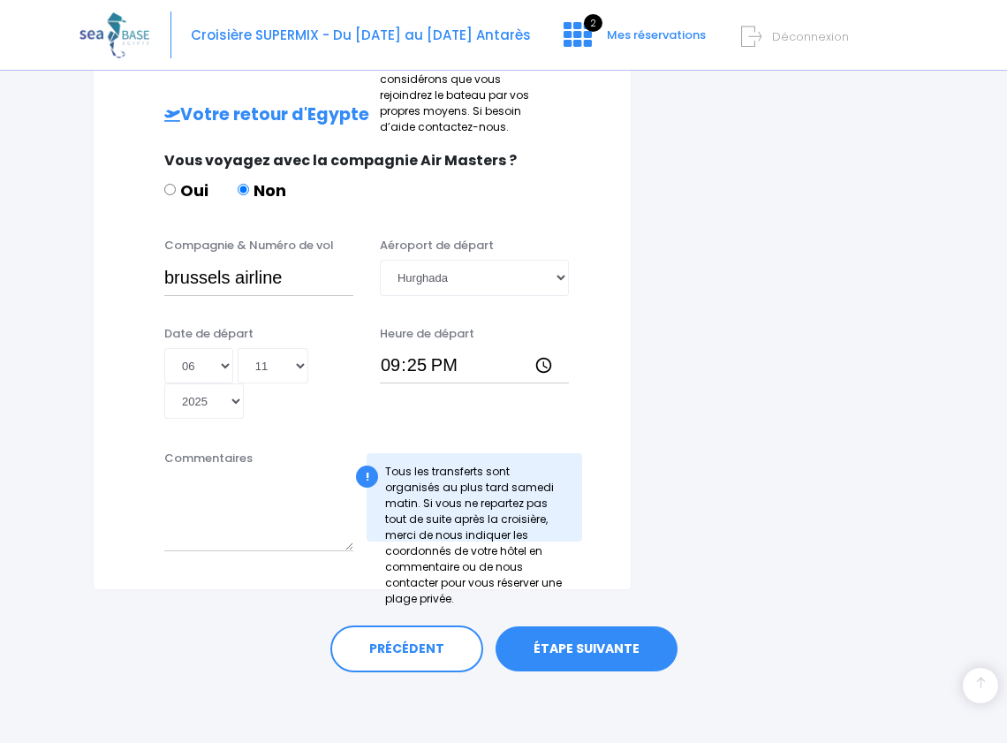
click at [576, 652] on link "ÉTAPE SUIVANTE" at bounding box center [587, 649] width 182 height 46
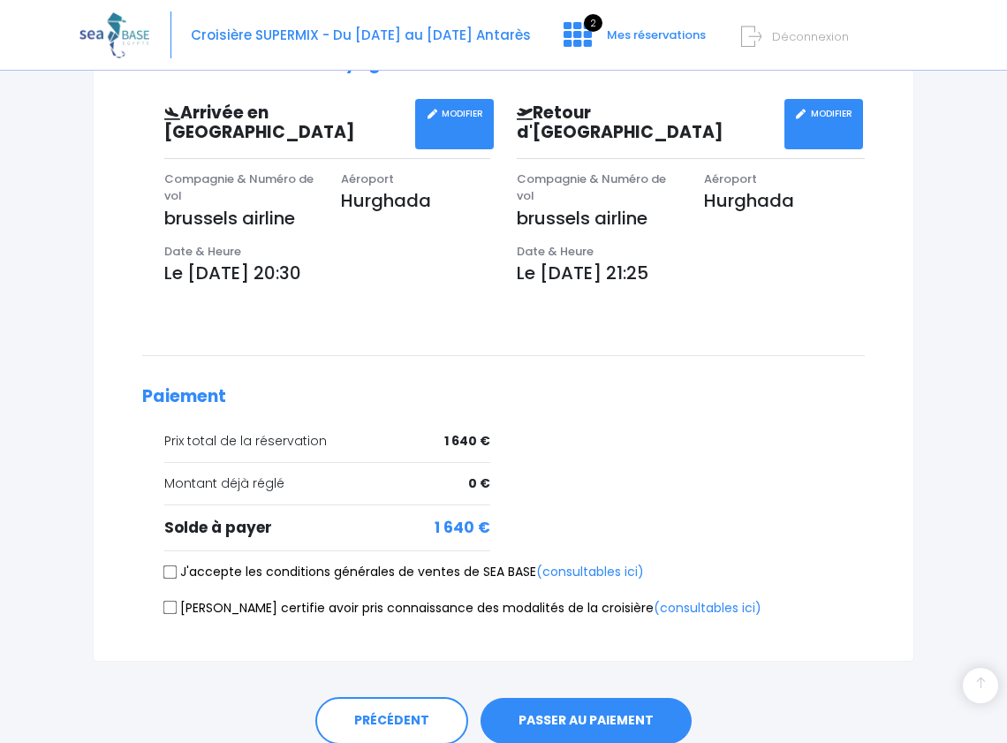
scroll to position [605, 0]
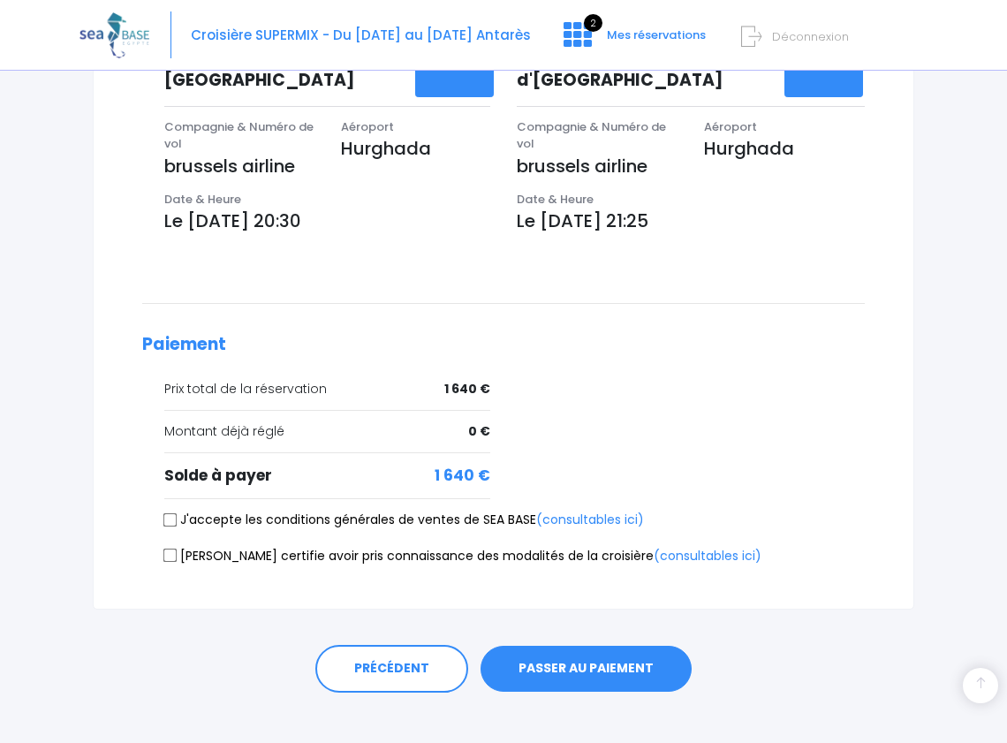
click at [169, 512] on input "J'accepte les conditions générales de ventes de SEA BASE (consultables ici)" at bounding box center [170, 519] width 14 height 14
checkbox input "true"
click at [167, 547] on label "[PERSON_NAME] certifie avoir pris connaissance des modalités de la croisière (c…" at bounding box center [462, 556] width 597 height 19
click at [167, 549] on input "[PERSON_NAME] certifie avoir pris connaissance des modalités de la croisière (c…" at bounding box center [170, 556] width 14 height 14
checkbox input "true"
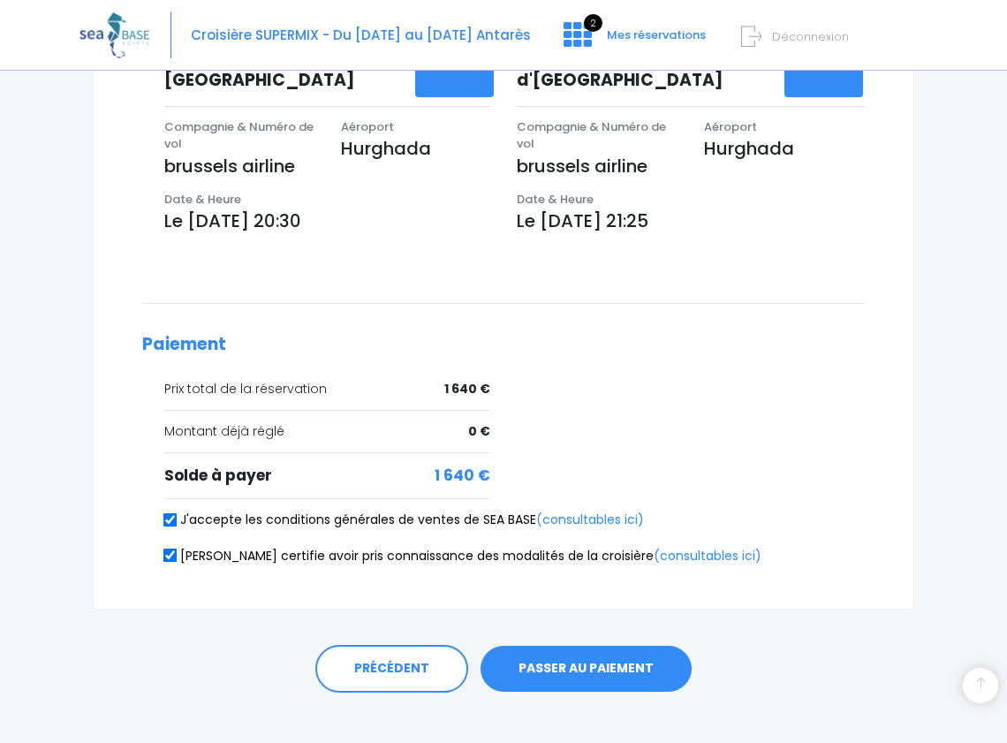
click at [634, 648] on button "PASSER AU PAIEMENT" at bounding box center [586, 669] width 211 height 46
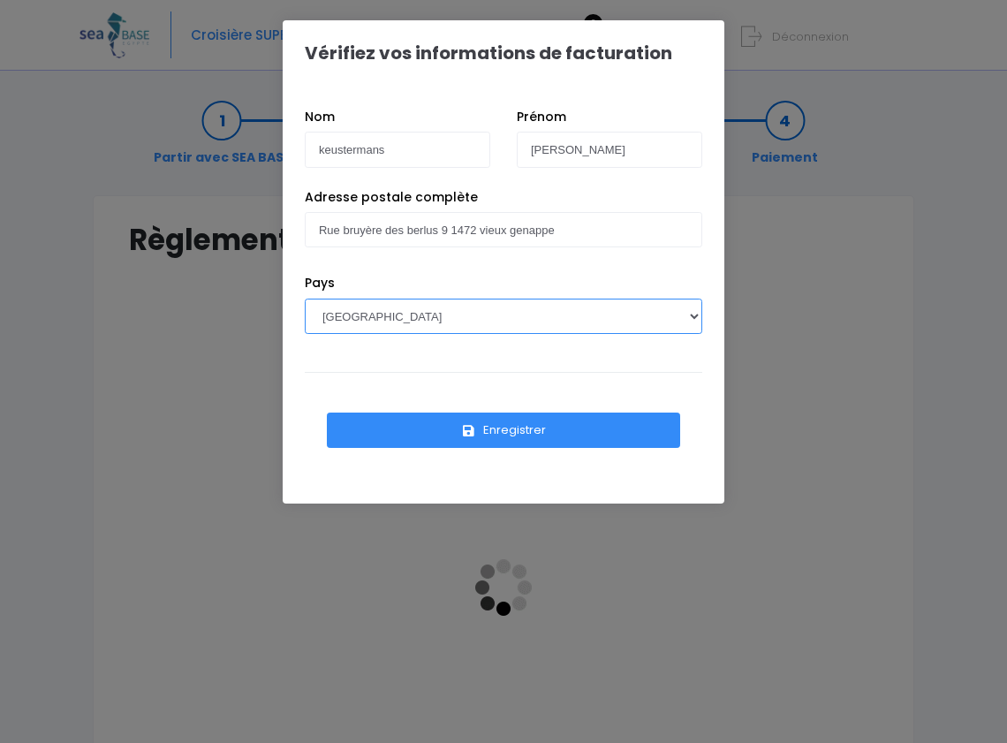
click at [456, 315] on select "AFGHANISTAN AFRIQUE DU SUD ÅLAND, ÎLES ALBANIE ALGÉRIE ALLEMAGNE ANDORRE ANGOLA…" at bounding box center [504, 316] width 398 height 35
select select "BE"
click at [305, 299] on select "AFGHANISTAN AFRIQUE DU SUD ÅLAND, ÎLES ALBANIE ALGÉRIE ALLEMAGNE ANDORRE ANGOLA…" at bounding box center [504, 316] width 398 height 35
click at [525, 435] on button "Enregistrer" at bounding box center [503, 430] width 353 height 35
